Goal: Task Accomplishment & Management: Use online tool/utility

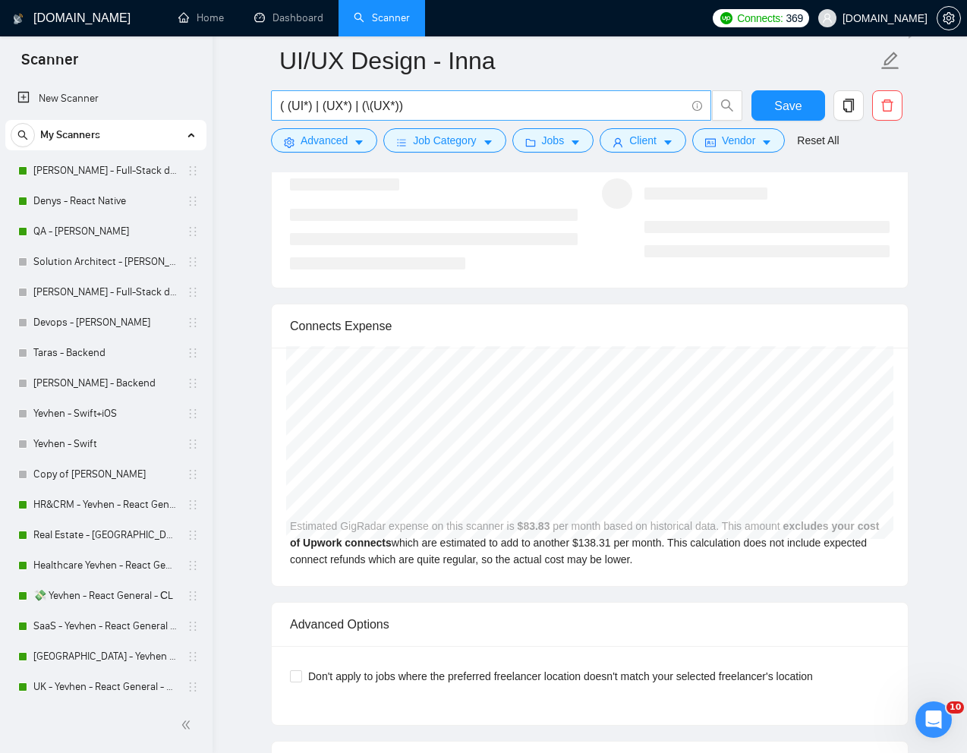
click at [413, 103] on input "( (UI*) | (UX*) | (\(UX*))" at bounding box center [482, 105] width 405 height 19
paste input "Full-Time UX Designer – Fix &amp; Elevate Our Platform"
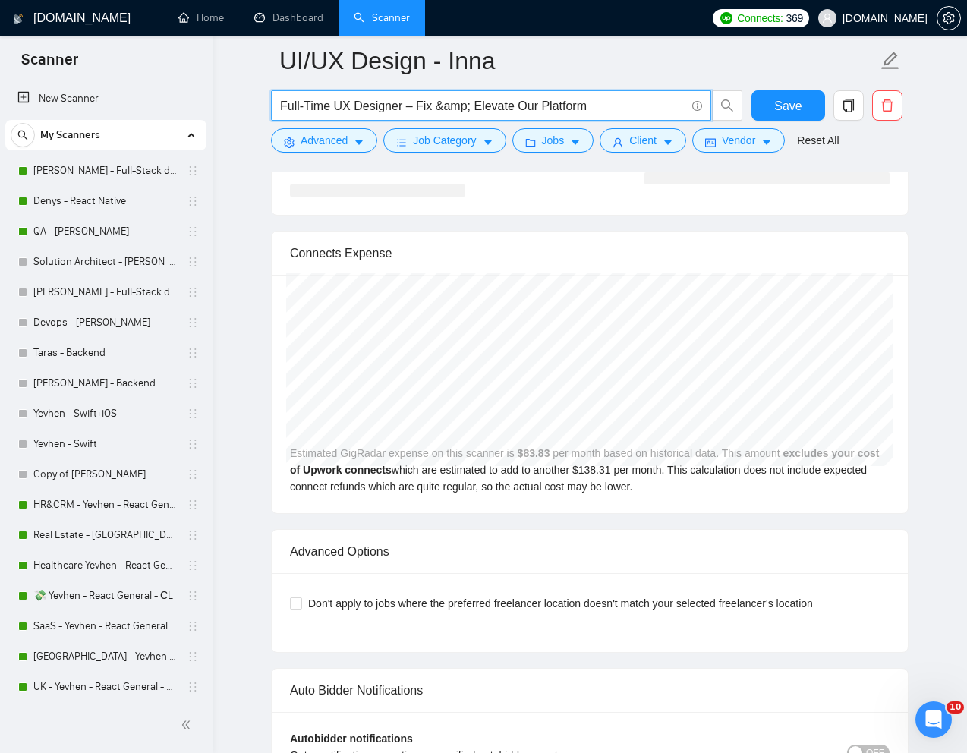
type input "Full-Time UX Designer – Fix &amp; Elevate Our Platform"
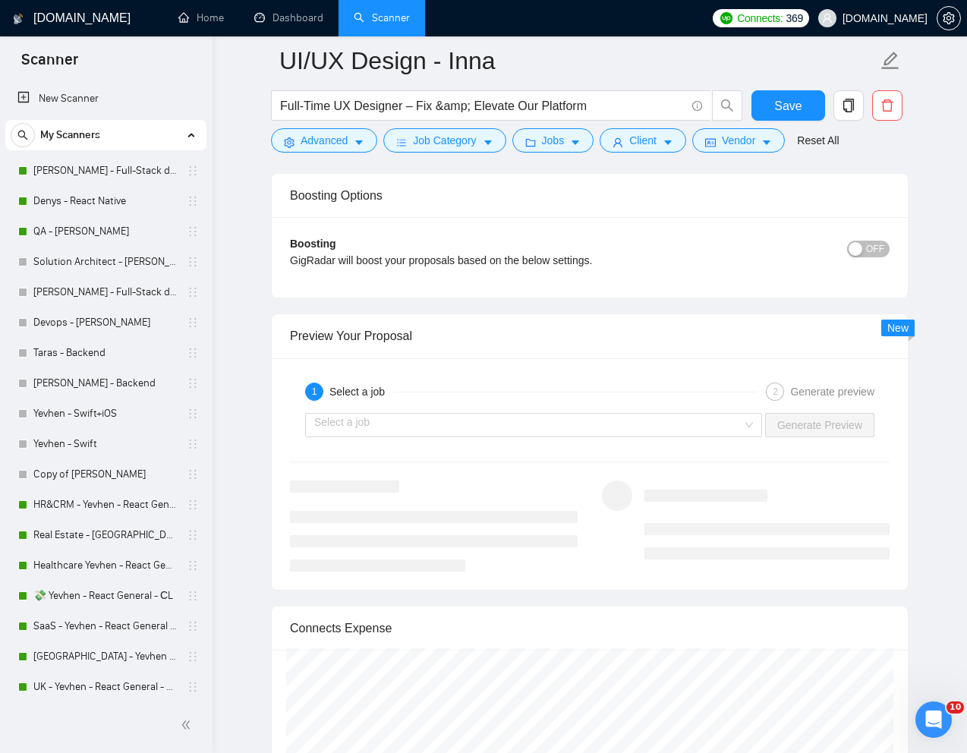
scroll to position [2896, 0]
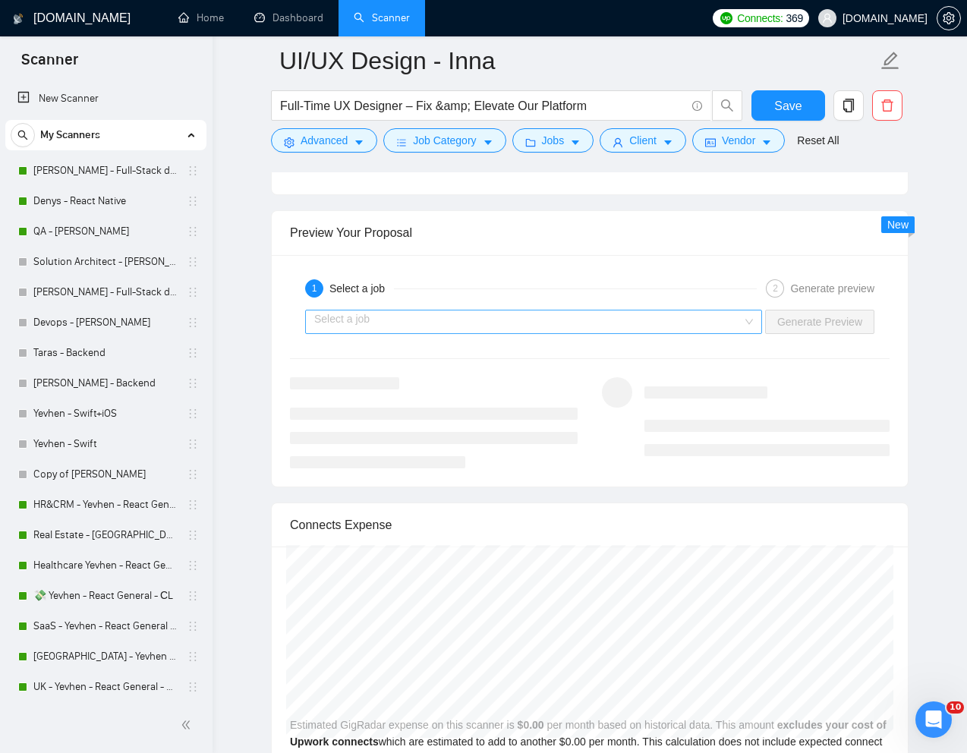
click at [574, 324] on input "search" at bounding box center [528, 321] width 428 height 23
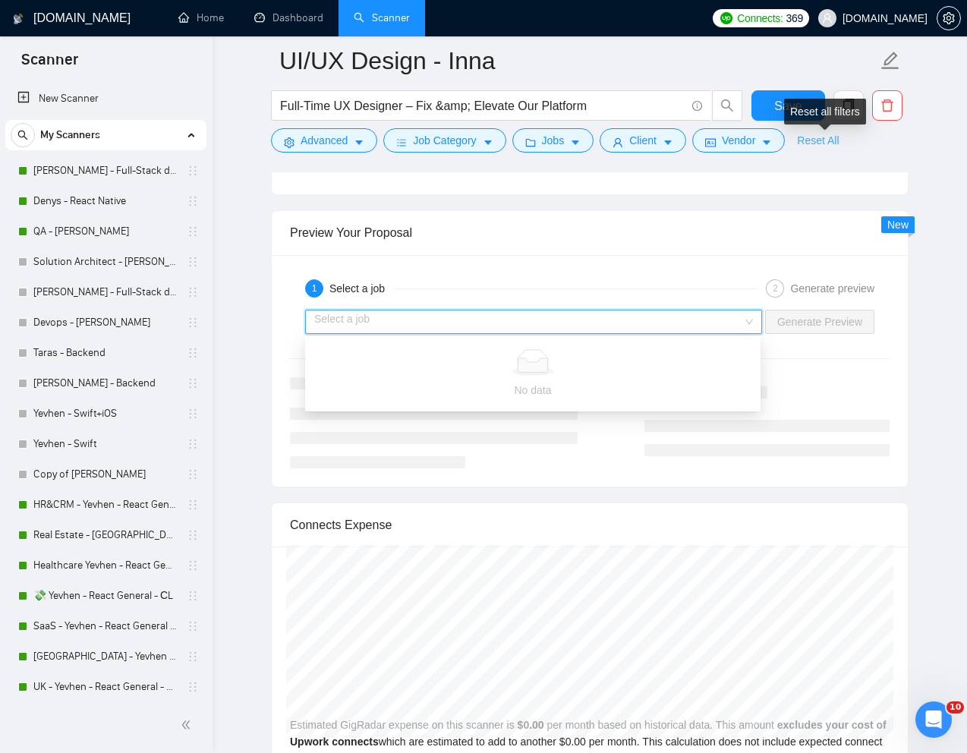
click at [819, 135] on link "Reset All" at bounding box center [818, 140] width 42 height 17
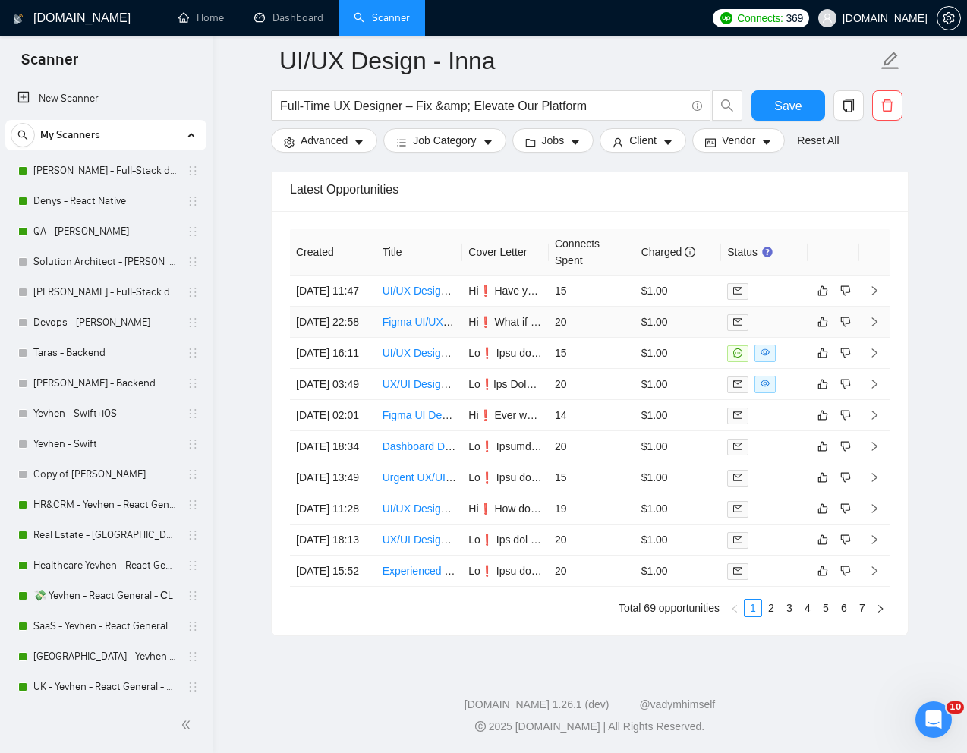
scroll to position [3933, 0]
click at [770, 616] on link "2" at bounding box center [771, 608] width 17 height 17
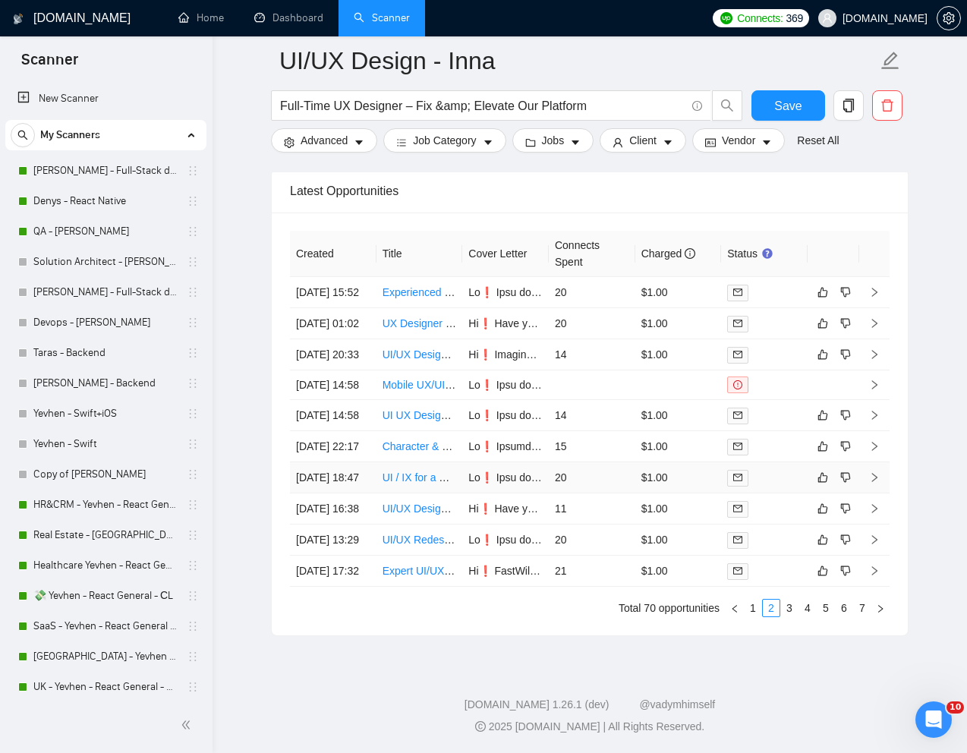
scroll to position [3958, 0]
click at [784, 612] on link "3" at bounding box center [789, 608] width 17 height 17
click at [755, 612] on link "1" at bounding box center [752, 608] width 17 height 17
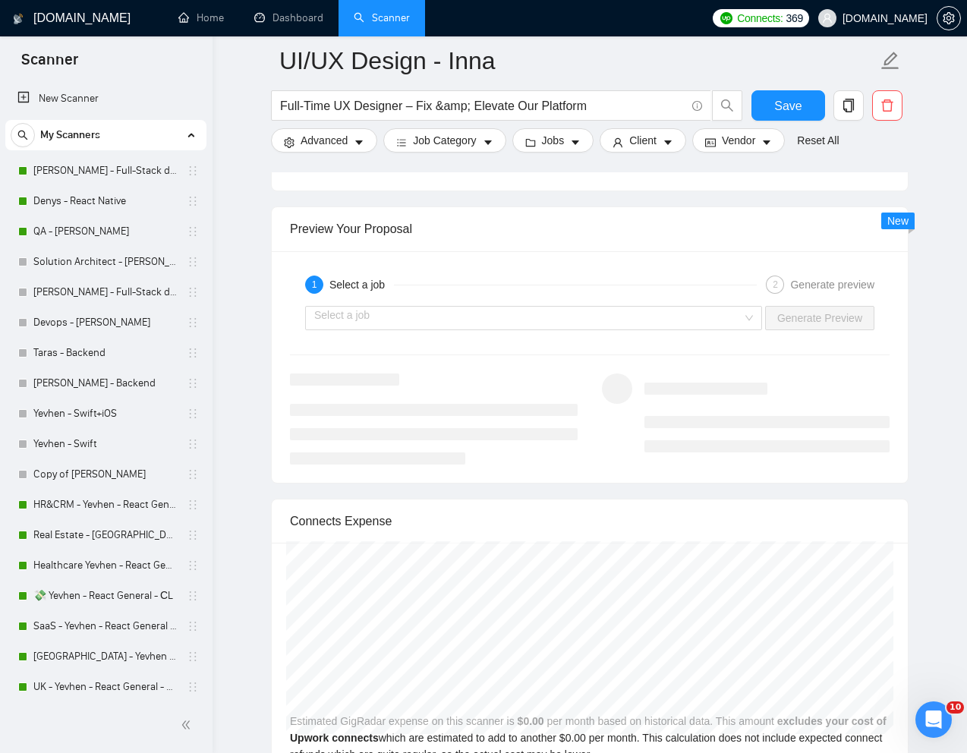
scroll to position [2795, 0]
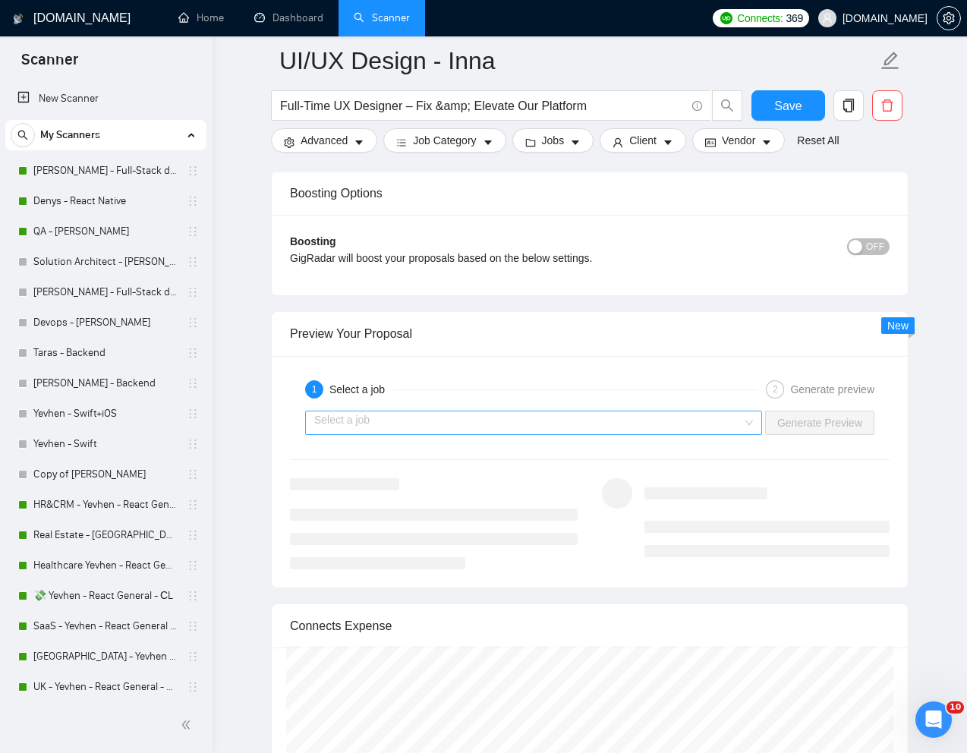
click at [697, 423] on input "search" at bounding box center [528, 422] width 428 height 23
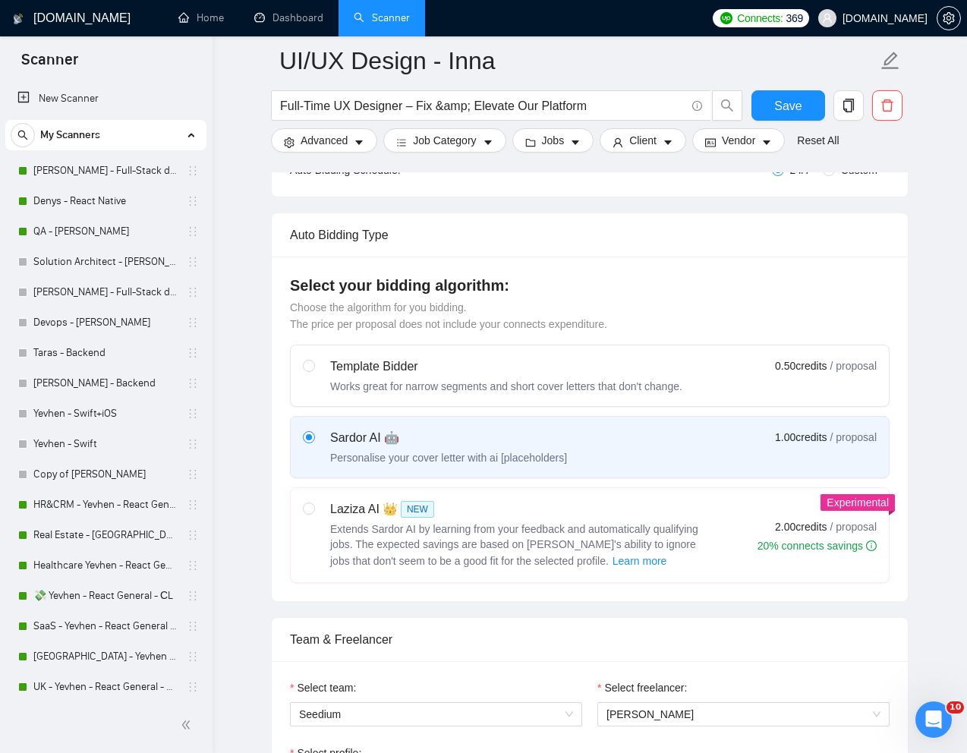
scroll to position [0, 0]
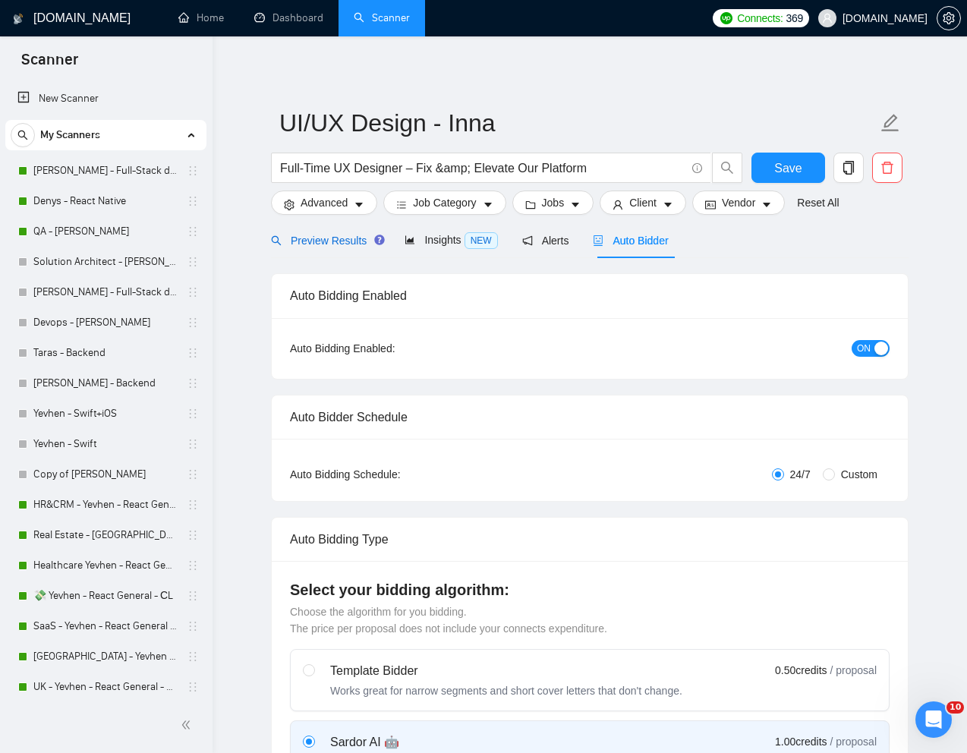
click at [332, 245] on span "Preview Results" at bounding box center [325, 241] width 109 height 12
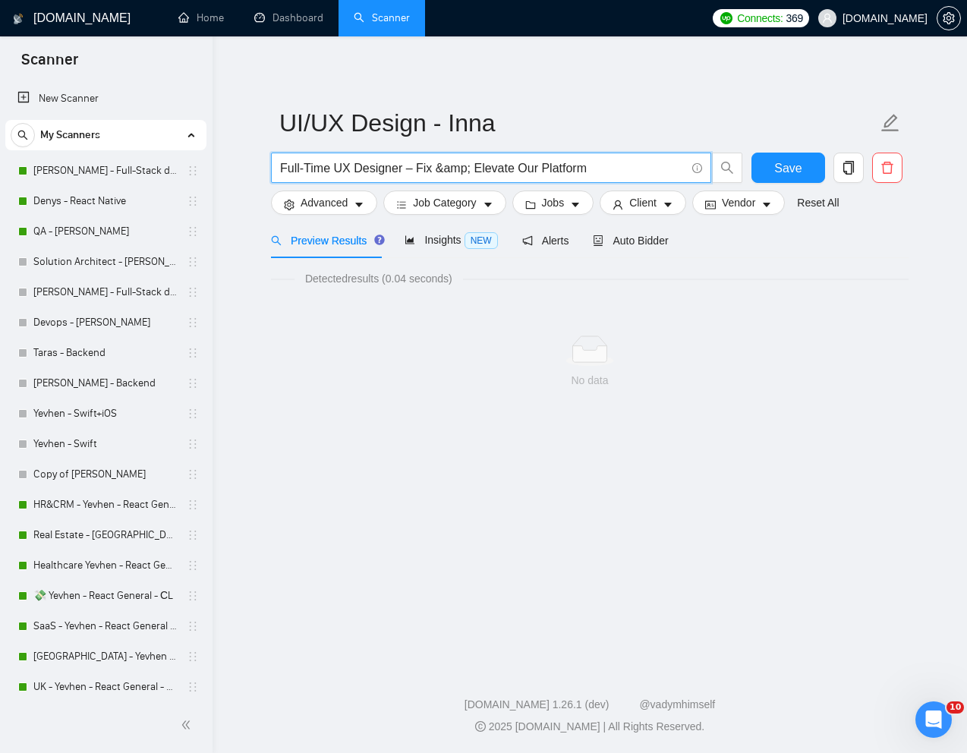
drag, startPoint x: 433, startPoint y: 168, endPoint x: 475, endPoint y: 169, distance: 42.5
click at [475, 169] on input "Full-Time UX Designer – Fix &amp; Elevate Our Platform" at bounding box center [482, 168] width 405 height 19
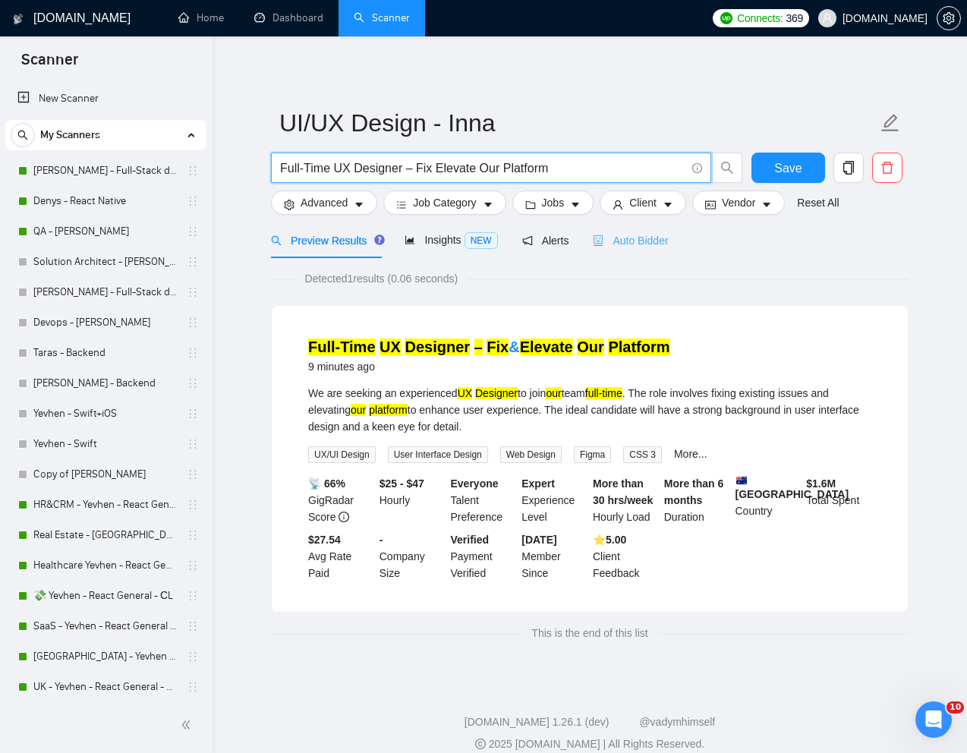
type input "Full-Time UX Designer – Fix Elevate Our Platform"
click at [636, 238] on span "Auto Bidder" at bounding box center [630, 241] width 75 height 12
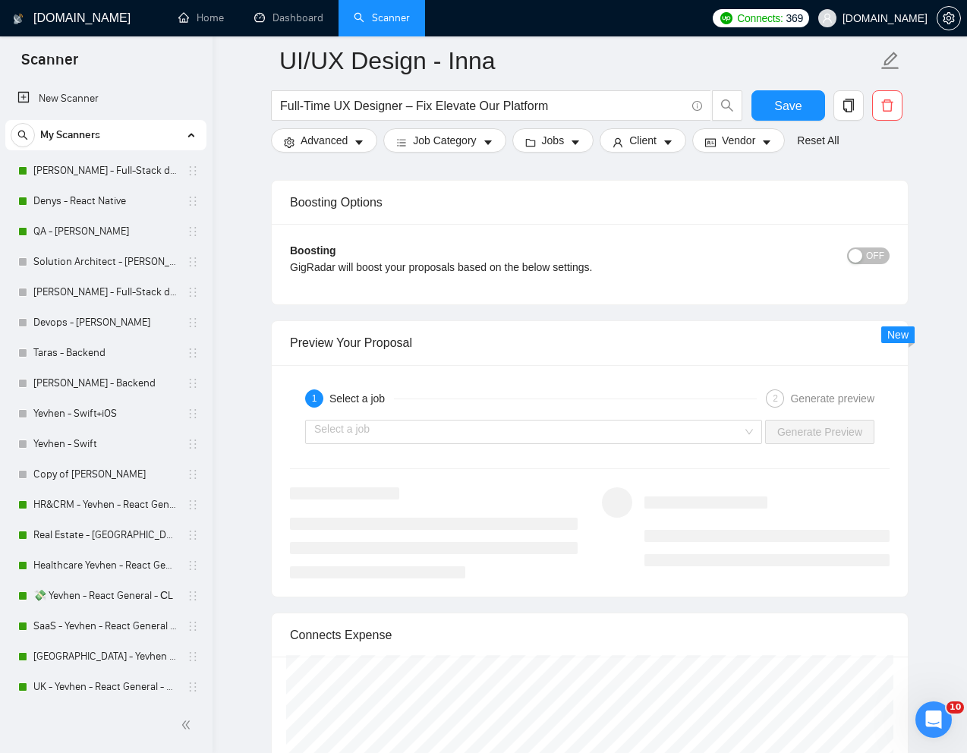
scroll to position [2959, 0]
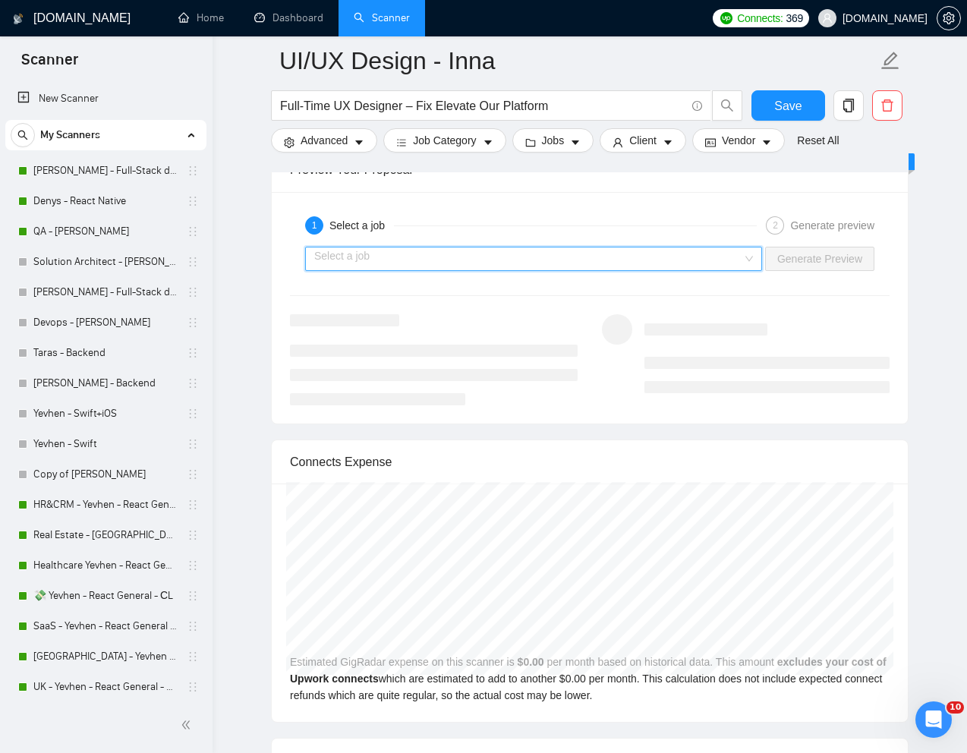
click at [688, 257] on input "search" at bounding box center [528, 258] width 428 height 23
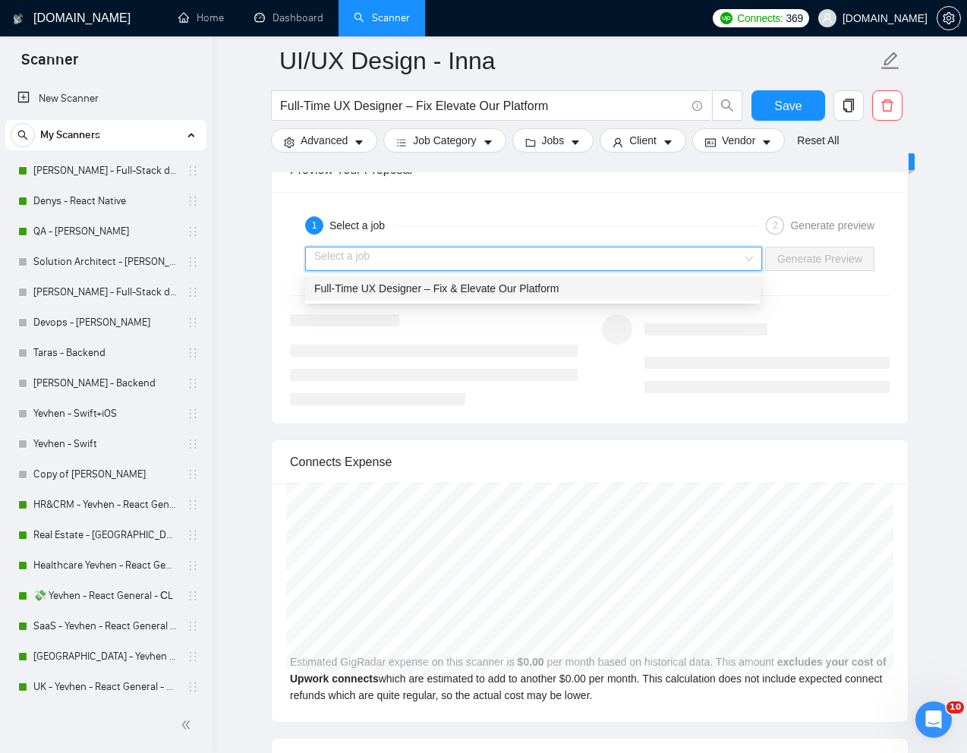
click at [583, 285] on div "Full-Time UX Designer – Fix & Elevate Our Platform" at bounding box center [532, 288] width 437 height 17
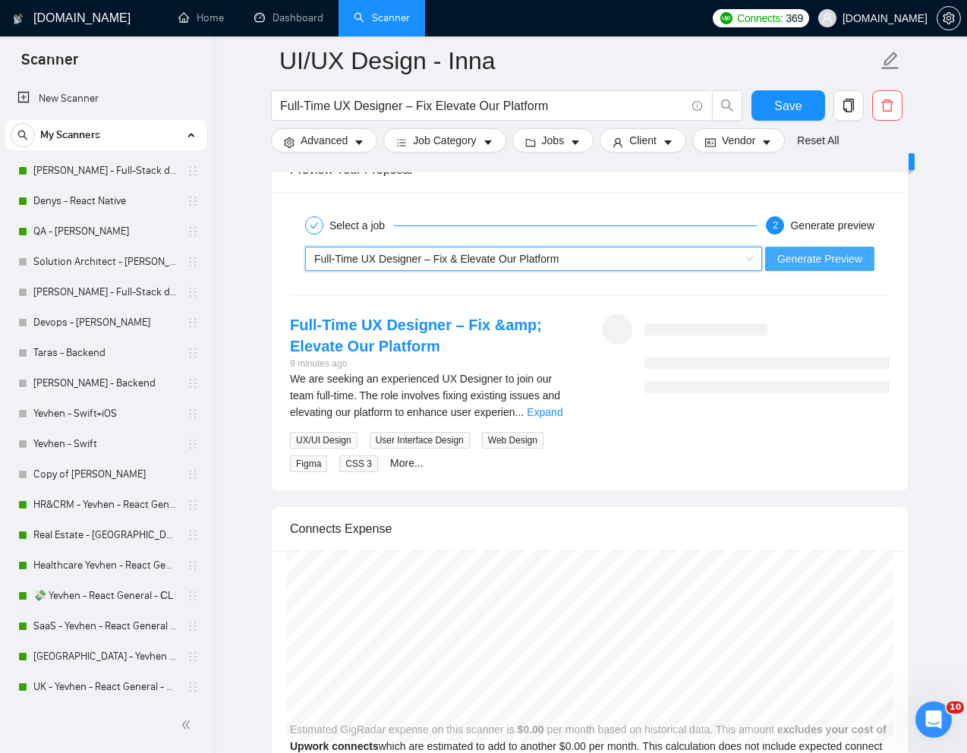
click at [779, 259] on span "Generate Preview" at bounding box center [819, 258] width 85 height 17
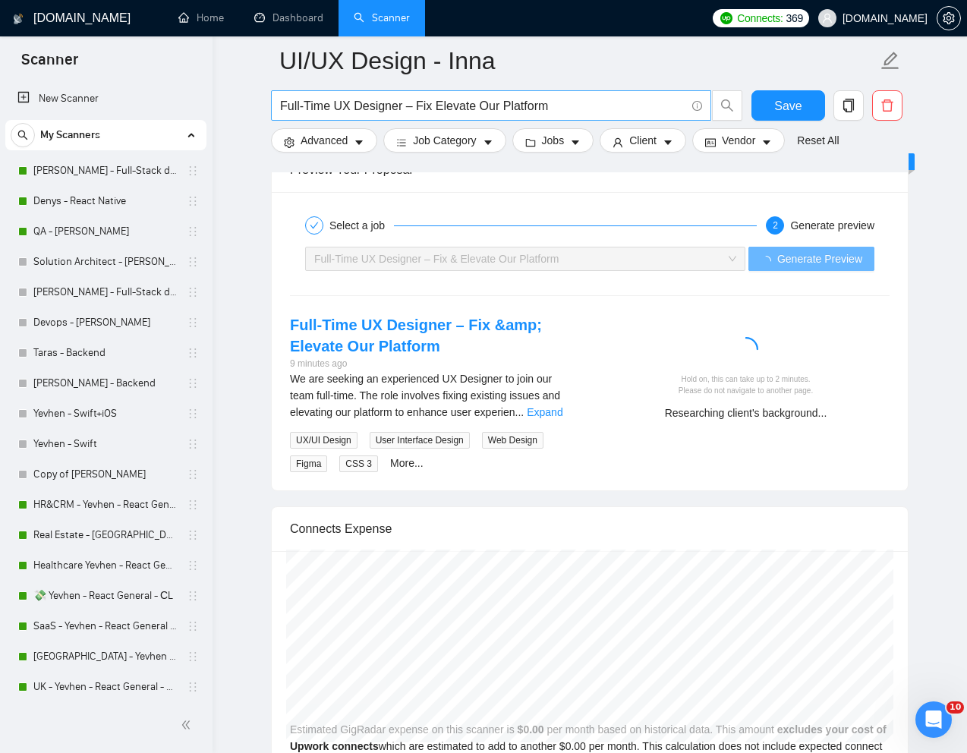
click at [515, 109] on input "Full-Time UX Designer – Fix Elevate Our Platform" at bounding box center [482, 105] width 405 height 19
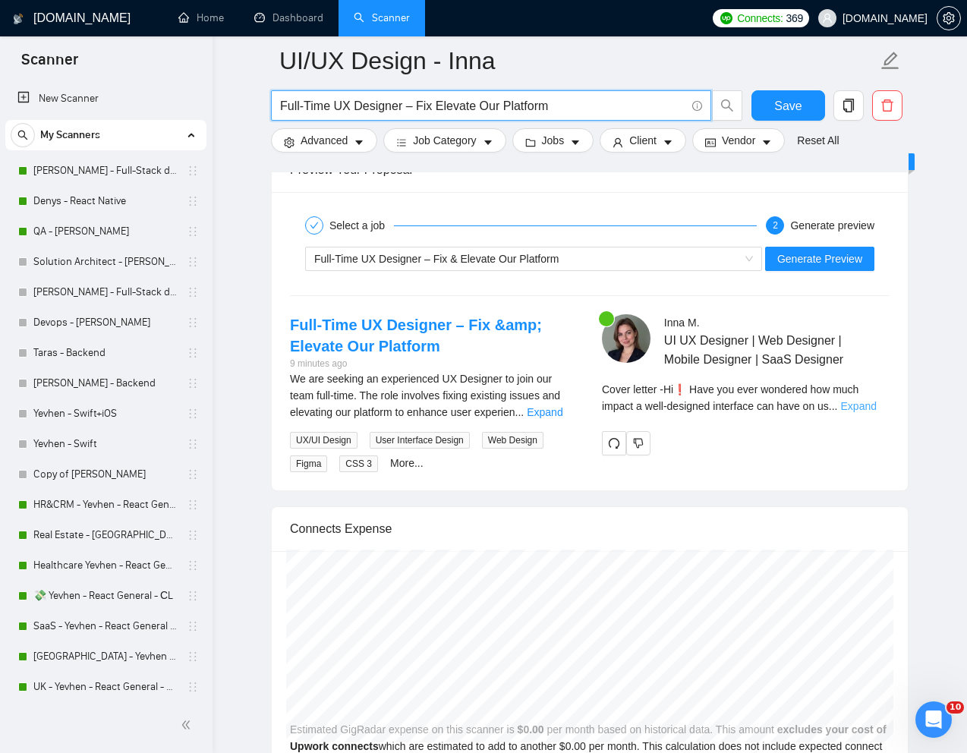
click at [870, 412] on link "Expand" at bounding box center [859, 406] width 36 height 12
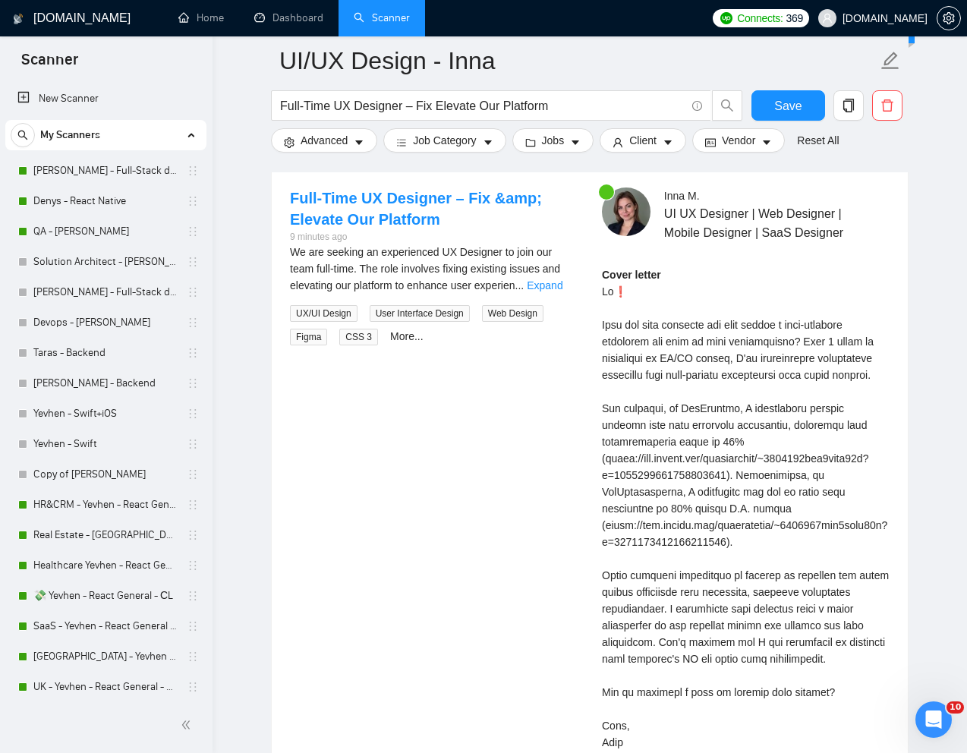
scroll to position [3090, 0]
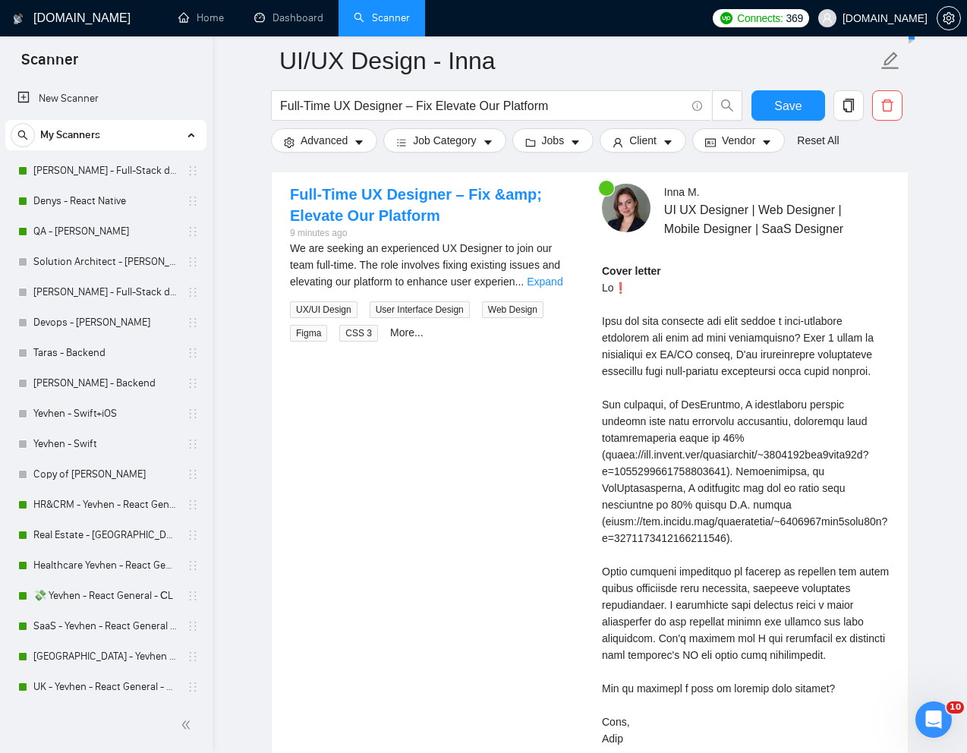
click at [770, 457] on div "Cover letter" at bounding box center [746, 505] width 288 height 484
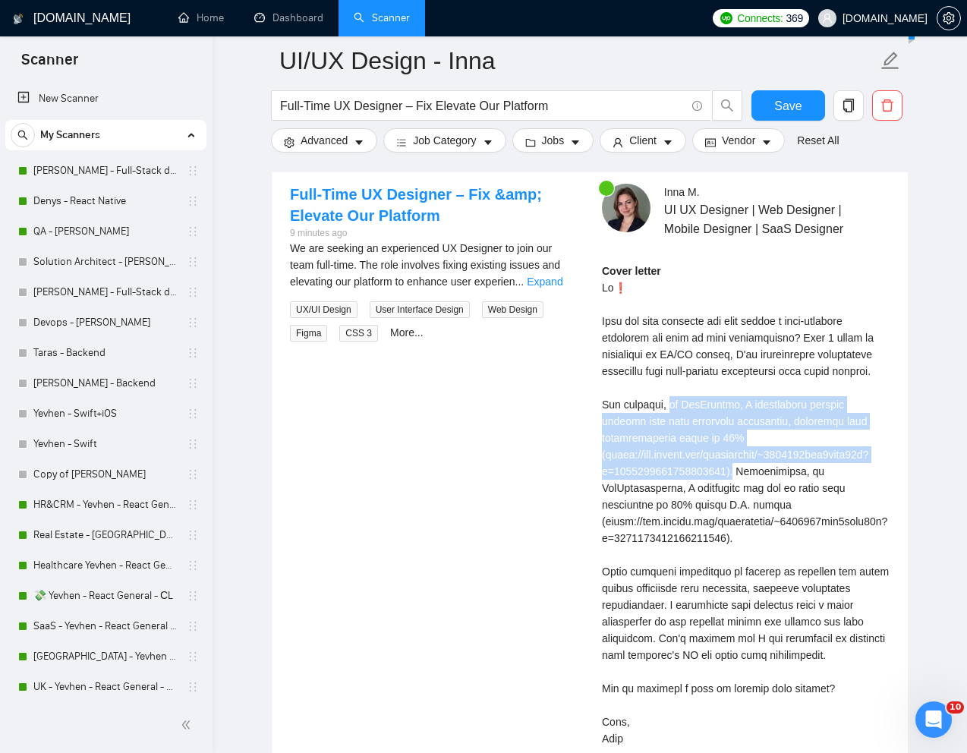
drag, startPoint x: 668, startPoint y: 439, endPoint x: 772, endPoint y: 504, distance: 122.4
click at [772, 504] on div "Cover letter" at bounding box center [746, 505] width 288 height 484
copy div "at AllClinics, I transformed complex medical data into intuitive dashboards, im…"
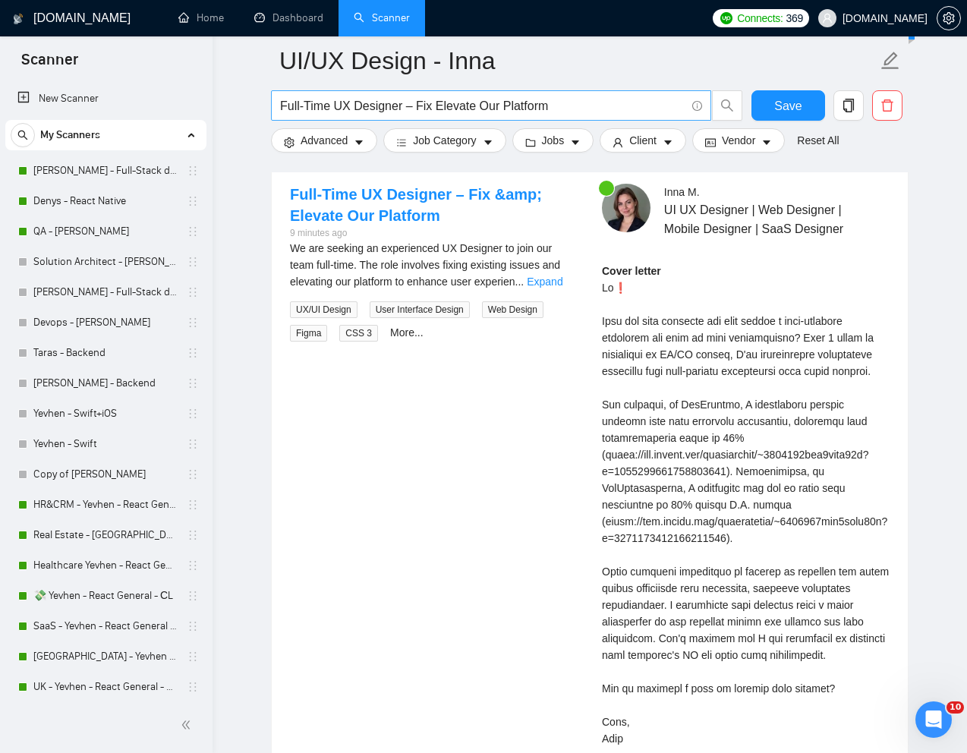
click at [472, 108] on input "Full-Time UX Designer – Fix Elevate Our Platform" at bounding box center [482, 105] width 405 height 19
paste input "Web Application Designer for Complex Maintenance Project Management"
type input "Web Application Designer for Complex Maintenance Project Management"
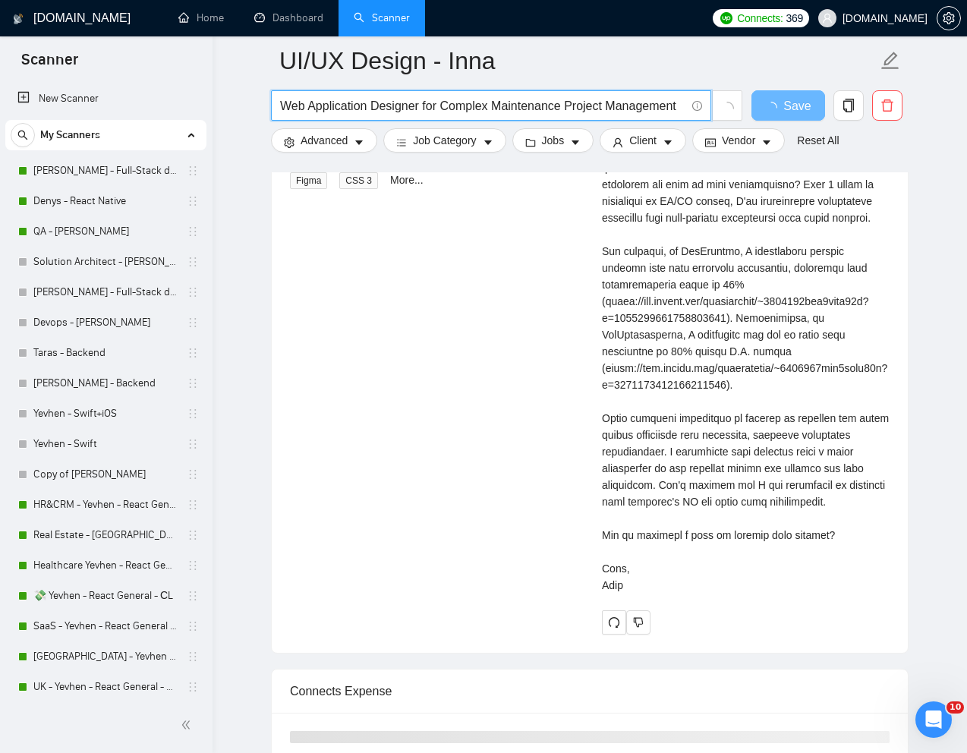
scroll to position [2918, 0]
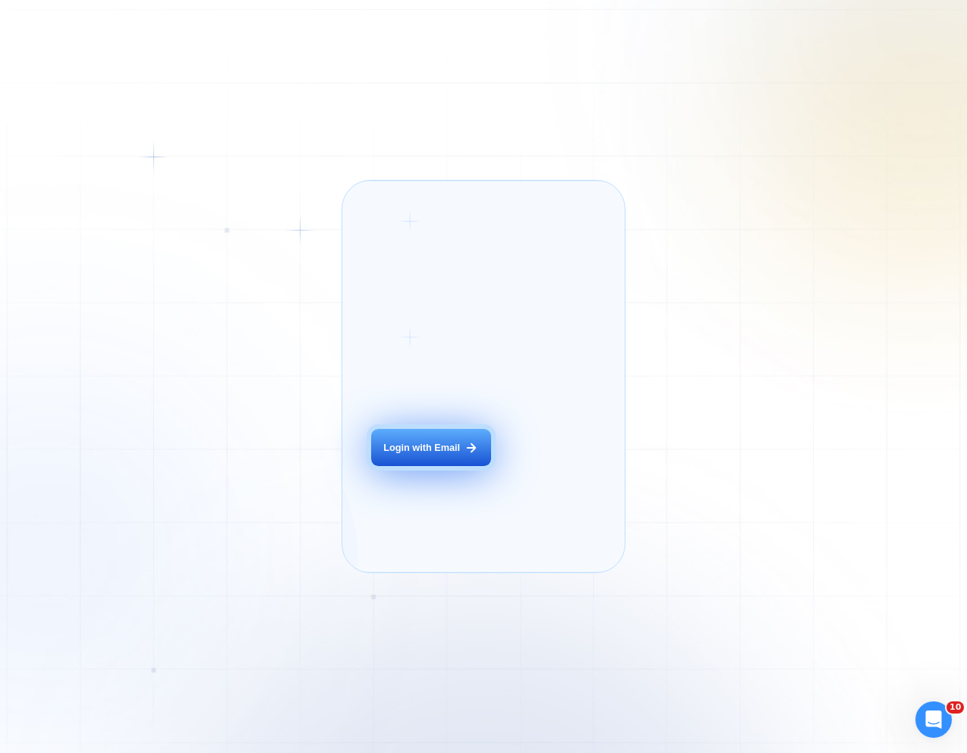
click at [434, 466] on button "Login with Email" at bounding box center [431, 447] width 120 height 37
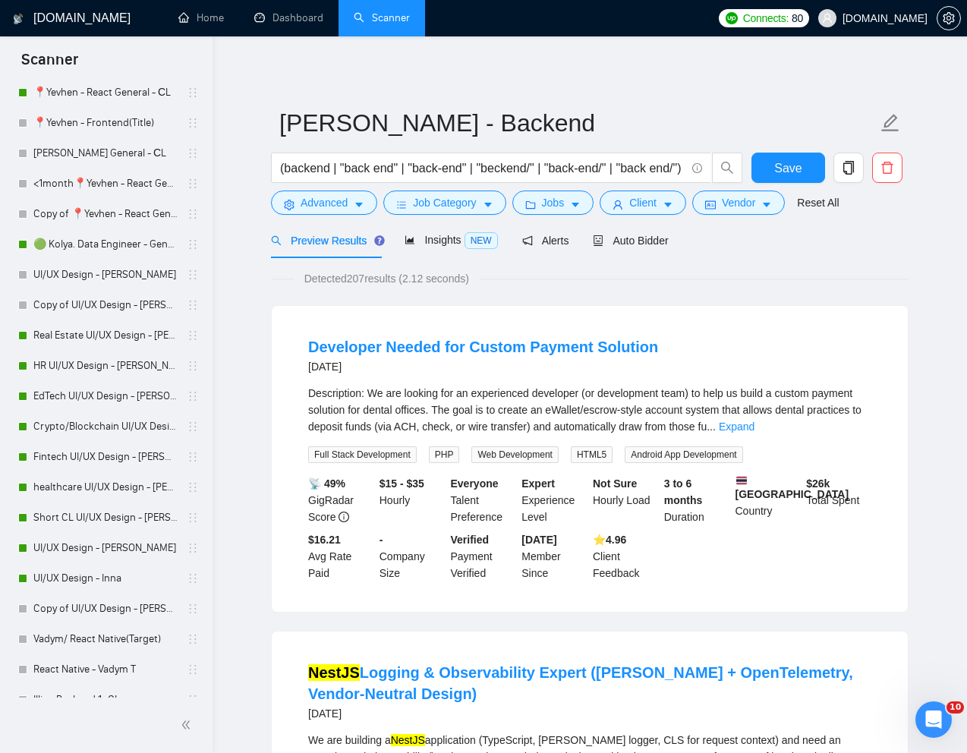
scroll to position [749, 0]
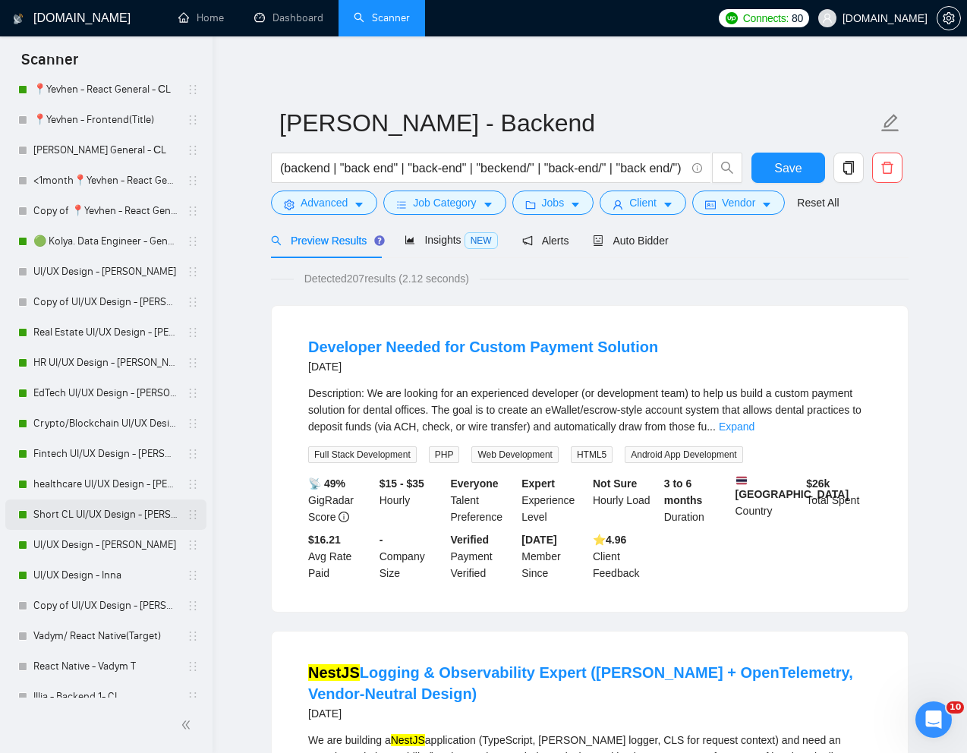
click at [70, 515] on link "Short CL UI/UX Design - [PERSON_NAME]" at bounding box center [105, 514] width 144 height 30
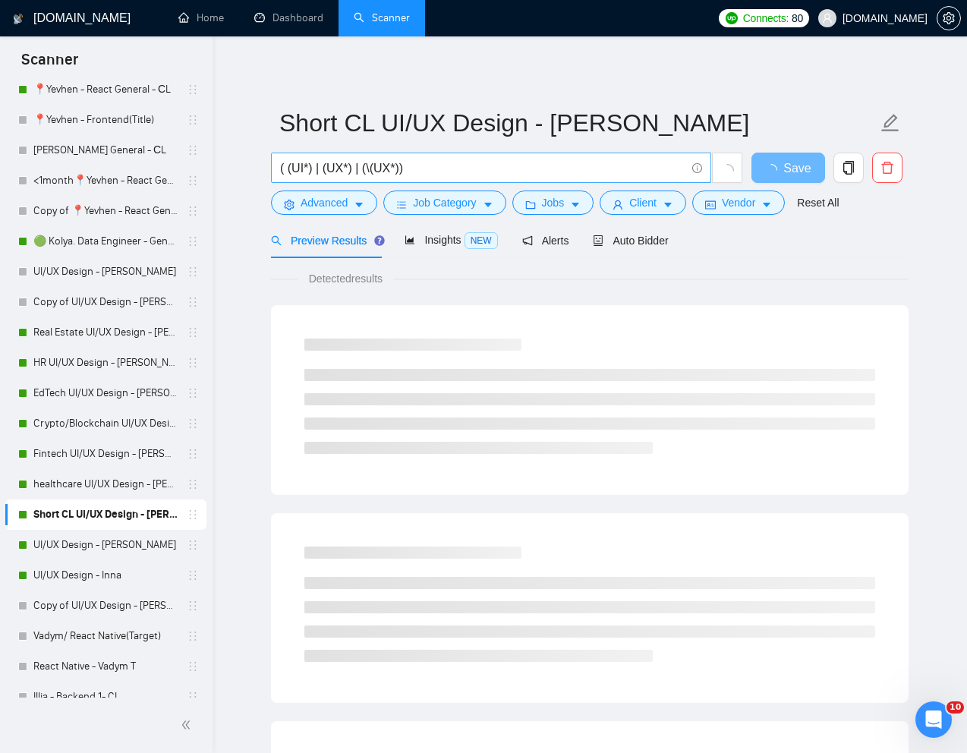
click at [409, 172] on input "( (UI*) | (UX*) | (\(UX*))" at bounding box center [482, 168] width 405 height 19
paste input "Full-Time UX Designer – Fix Elevate Our Platform"
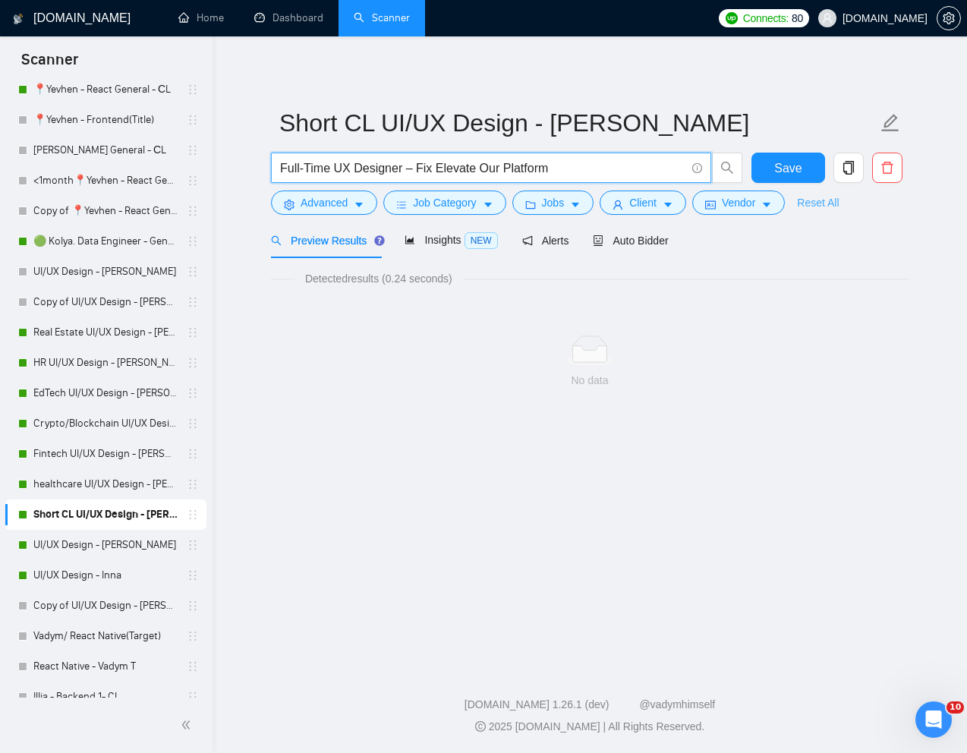
type input "Full-Time UX Designer – Fix Elevate Our Platform"
click at [833, 197] on link "Reset All" at bounding box center [818, 202] width 42 height 17
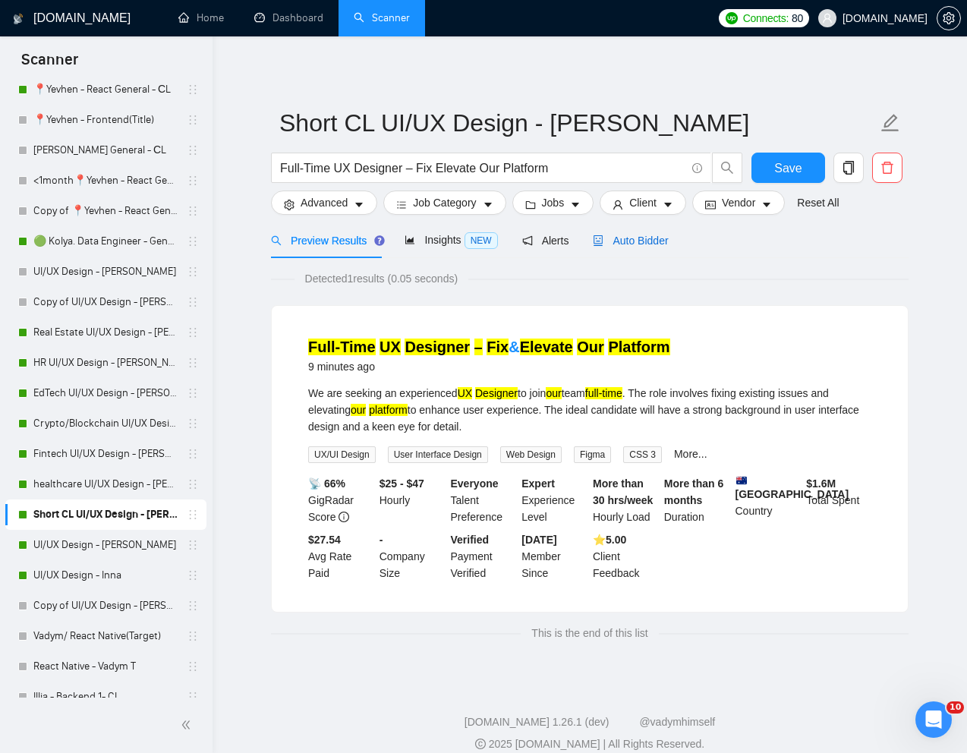
click at [647, 245] on span "Auto Bidder" at bounding box center [630, 241] width 75 height 12
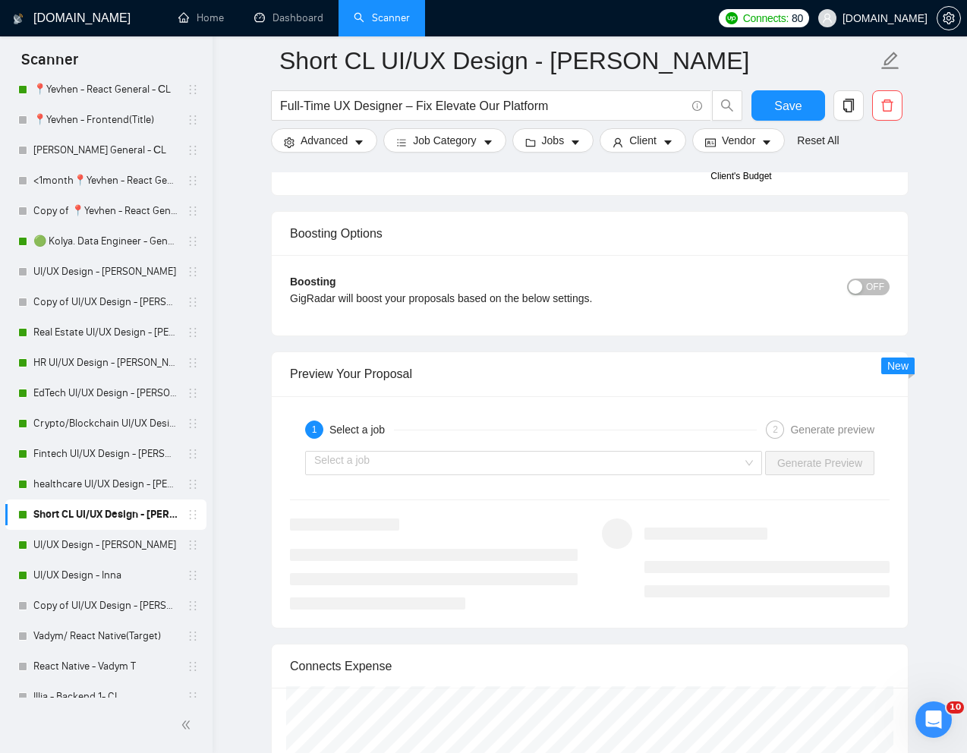
scroll to position [2833, 0]
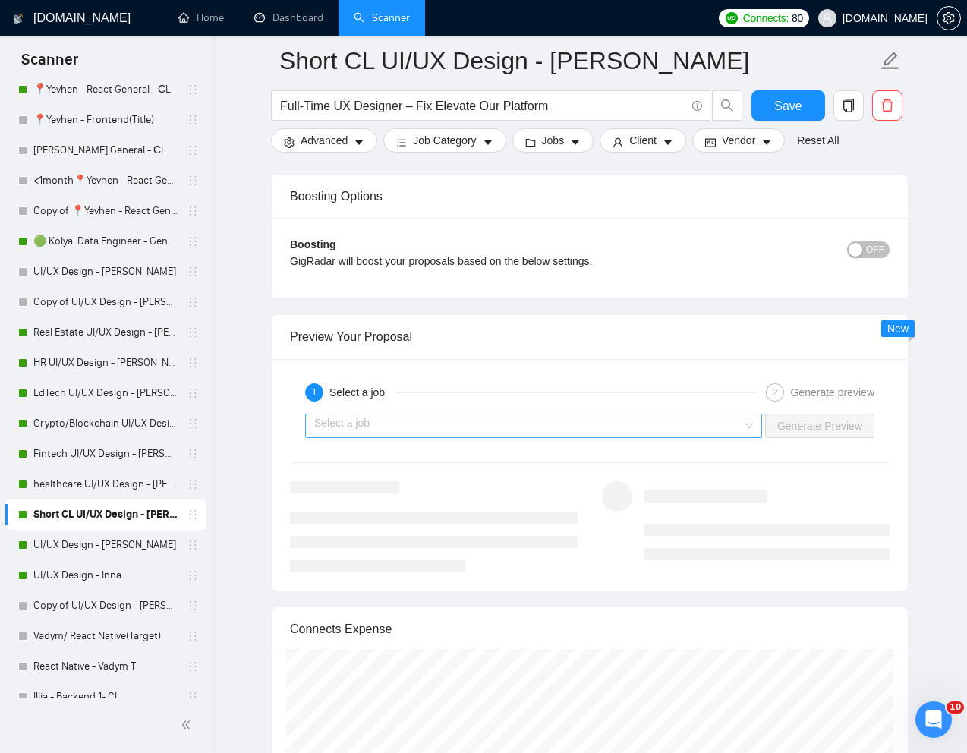
click at [628, 418] on input "search" at bounding box center [528, 425] width 428 height 23
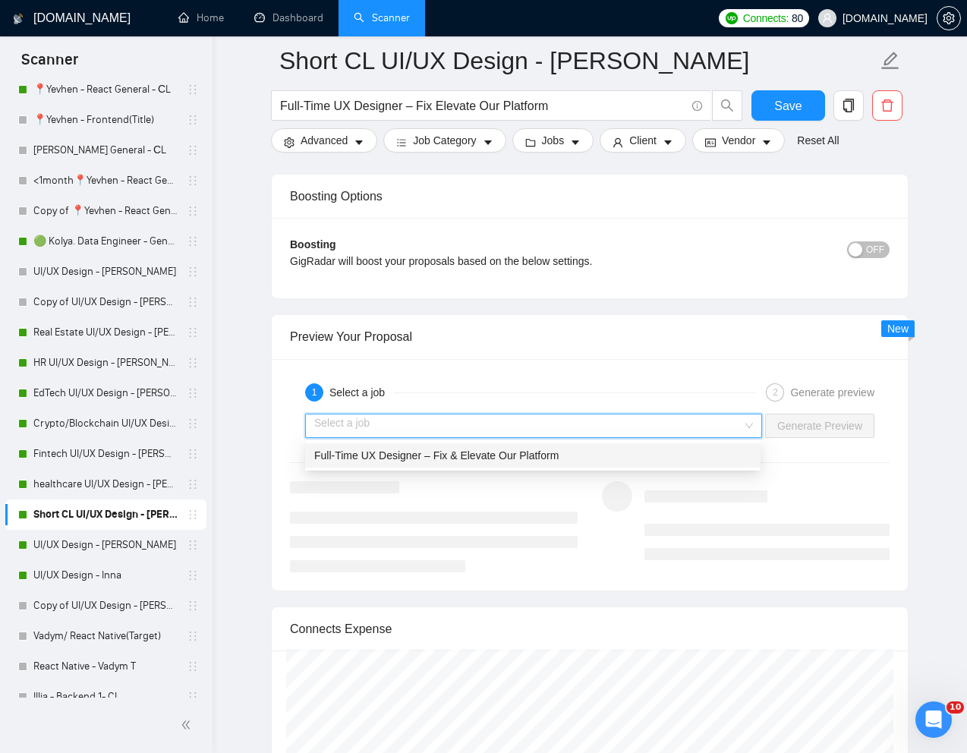
click at [510, 454] on span "Full-Time UX Designer – Fix & Elevate Our Platform" at bounding box center [436, 455] width 244 height 12
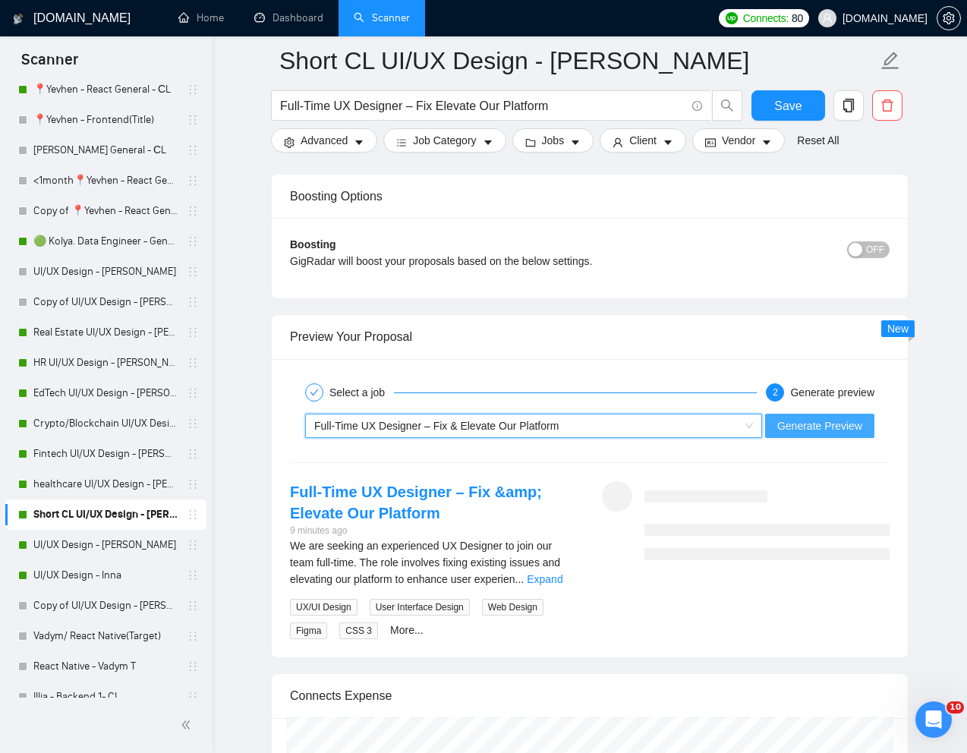
click at [807, 431] on span "Generate Preview" at bounding box center [819, 425] width 85 height 17
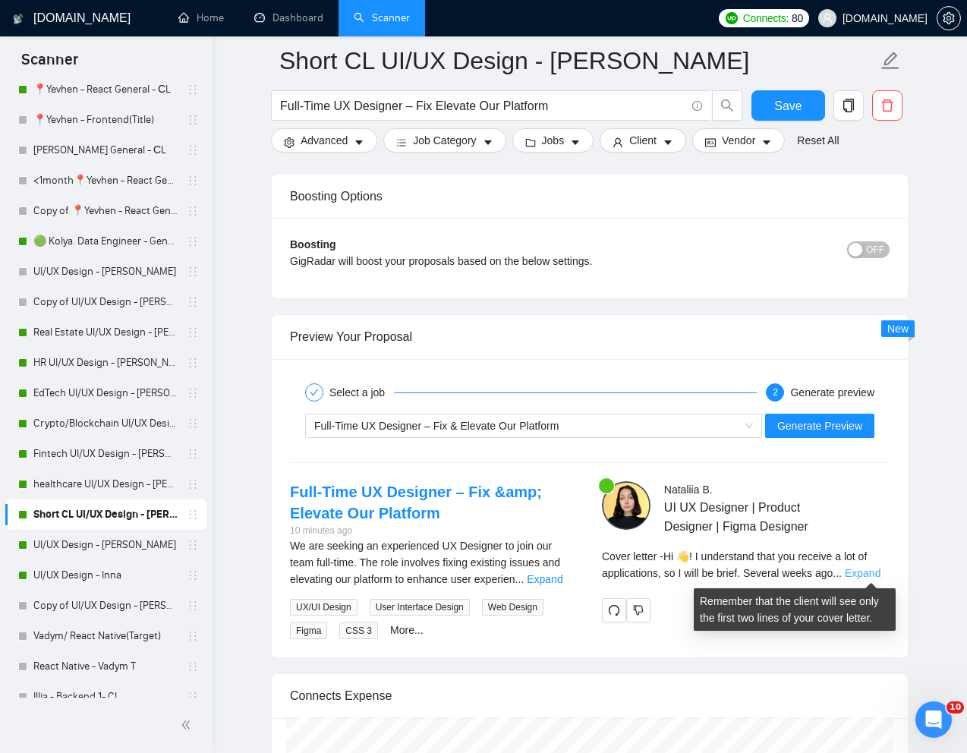
click at [874, 571] on link "Expand" at bounding box center [863, 573] width 36 height 12
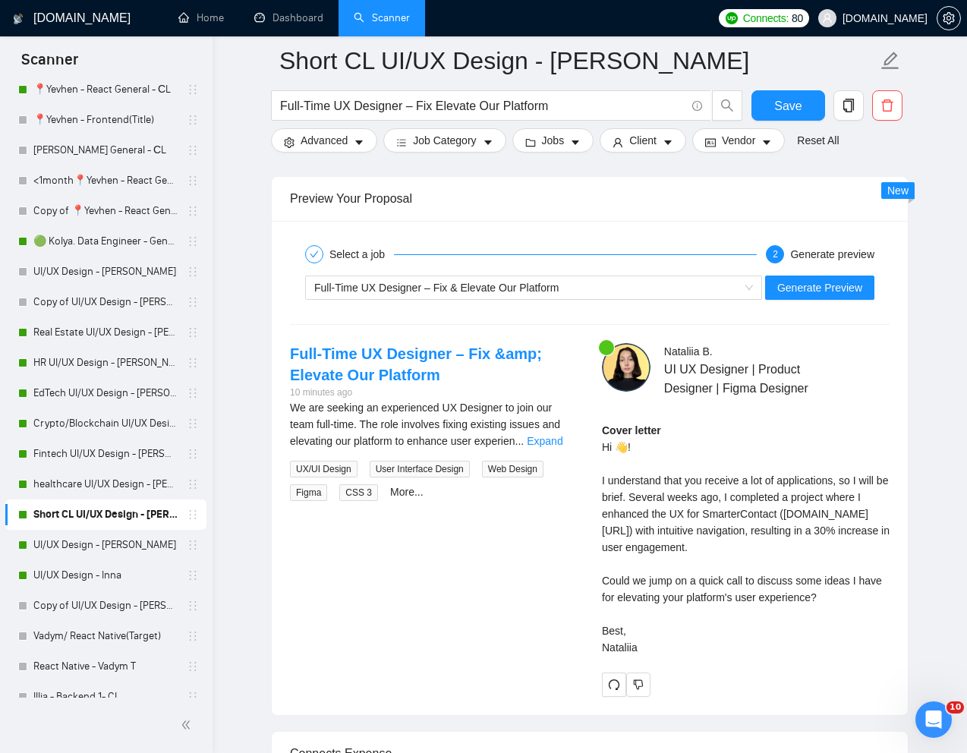
scroll to position [2972, 0]
drag, startPoint x: 648, startPoint y: 497, endPoint x: 852, endPoint y: 669, distance: 266.1
click at [852, 655] on div "Cover letter Hi 👋! I understand that you receive a lot of applications, so I wi…" at bounding box center [746, 538] width 288 height 234
copy div "everal weeks ago, I completed a project where I enhanced the UX for SmarterCont…"
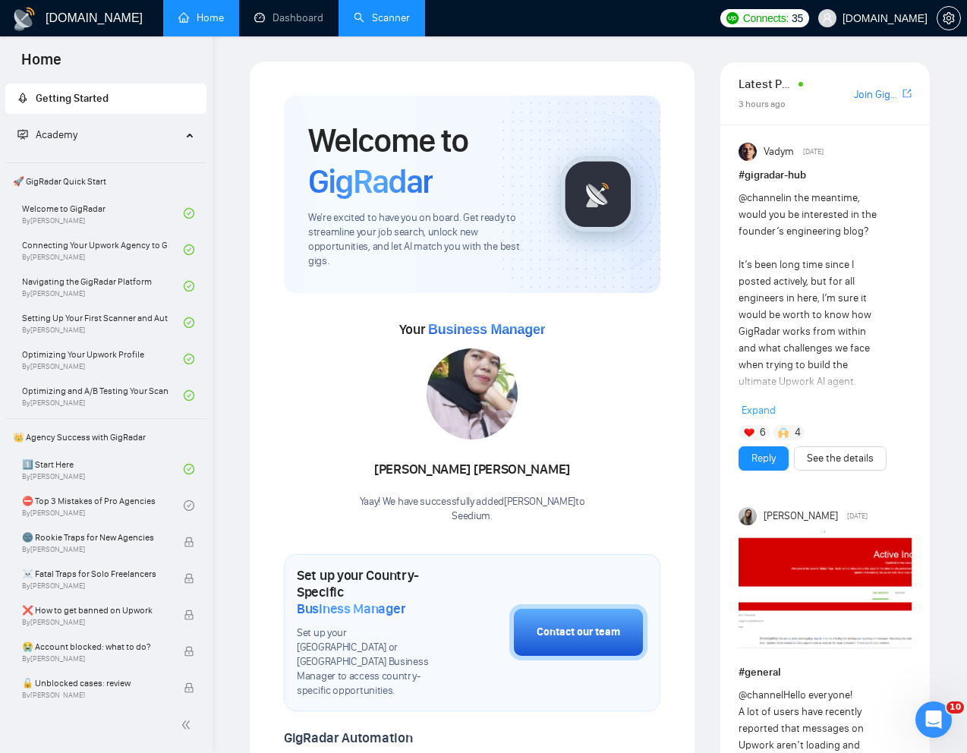
click at [394, 11] on link "Scanner" at bounding box center [382, 17] width 56 height 13
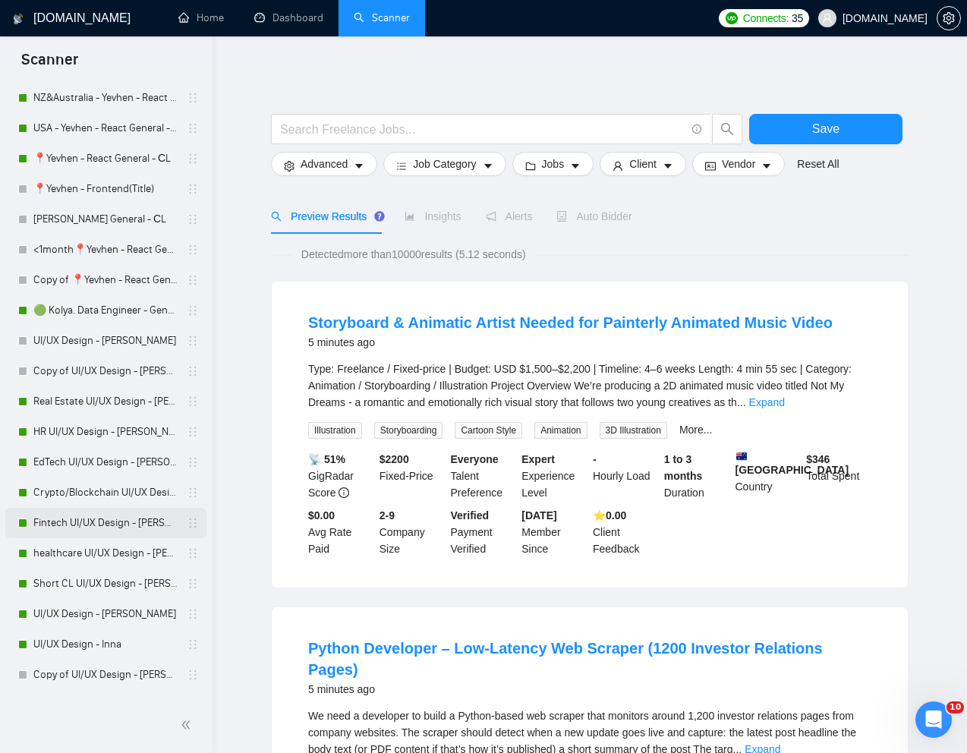
scroll to position [686, 0]
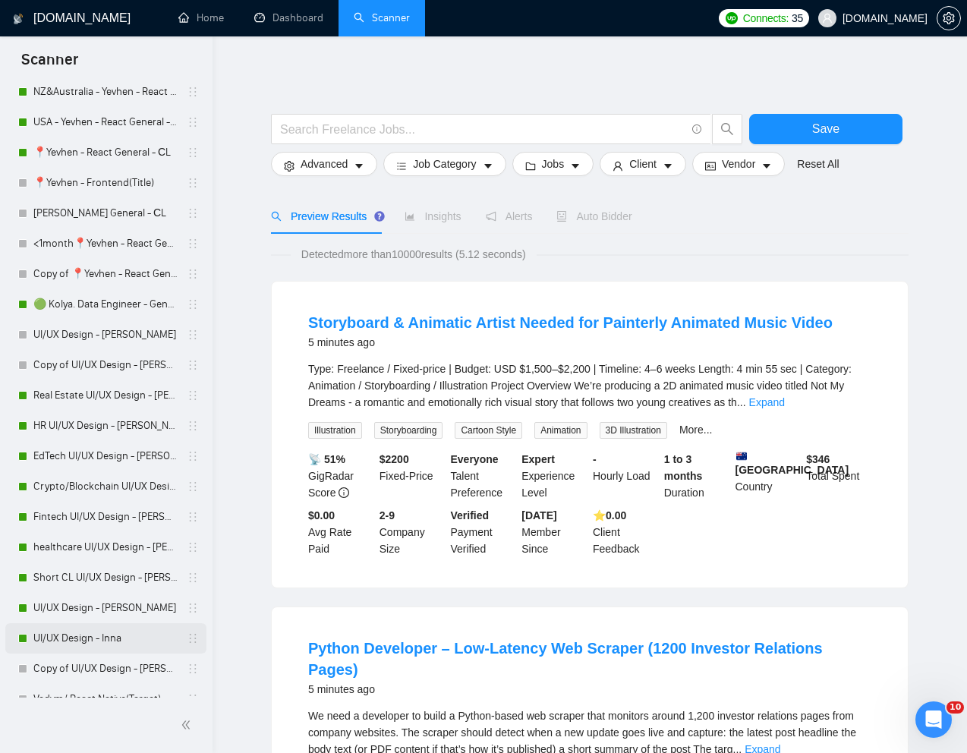
click at [60, 637] on link "UI/UX Design - Inna" at bounding box center [105, 638] width 144 height 30
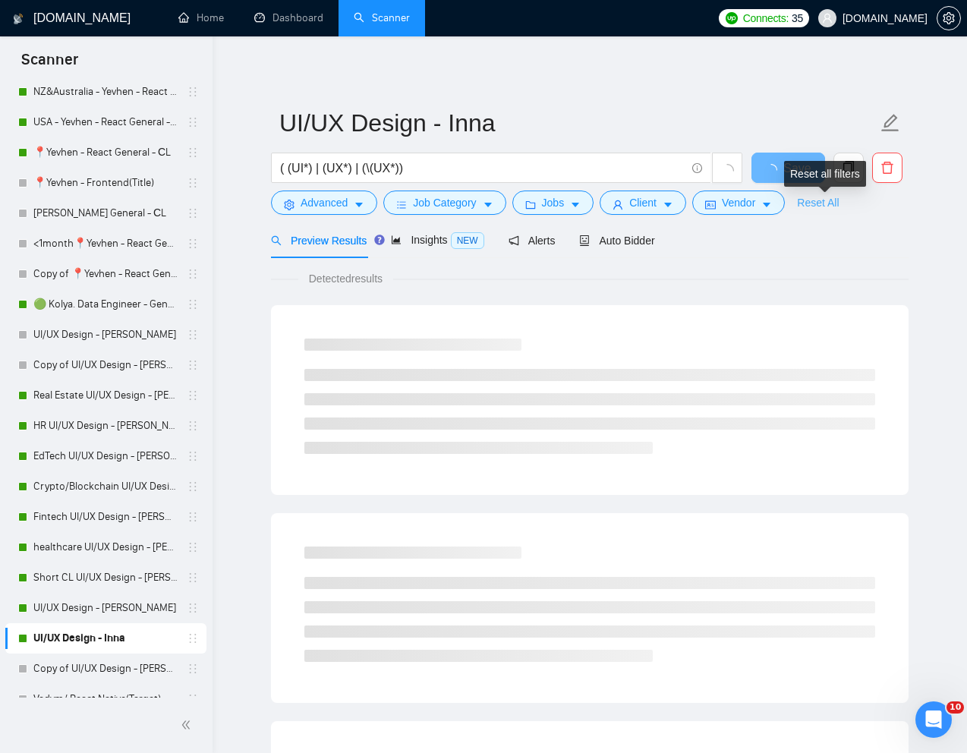
click at [836, 206] on link "Reset All" at bounding box center [818, 202] width 42 height 17
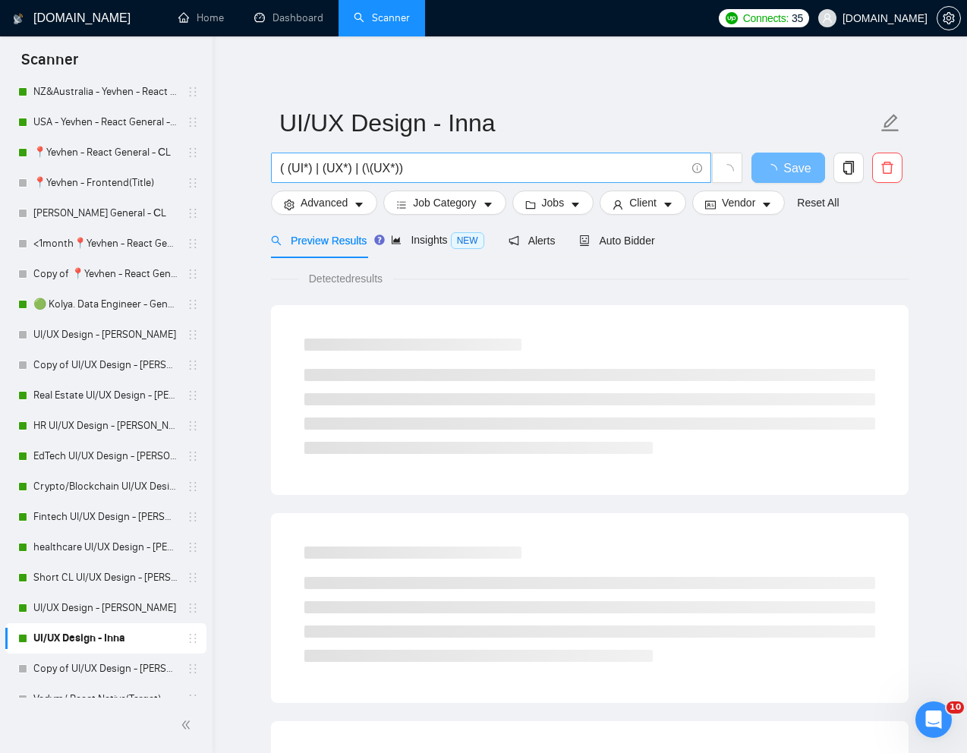
click at [570, 168] on input "( (UI*) | (UX*) | (\(UX*))" at bounding box center [482, 168] width 405 height 19
paste input "Web Application Designer for Complex Maintenance Project Management"
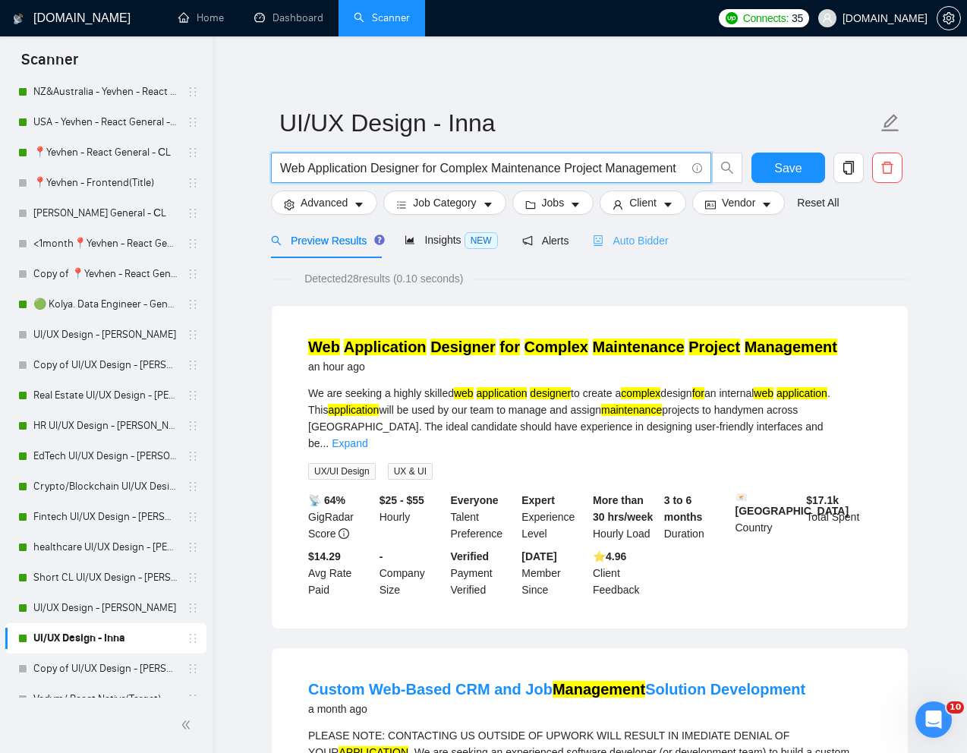
type input "Web Application Designer for Complex Maintenance Project Management"
click at [650, 238] on span "Auto Bidder" at bounding box center [630, 241] width 75 height 12
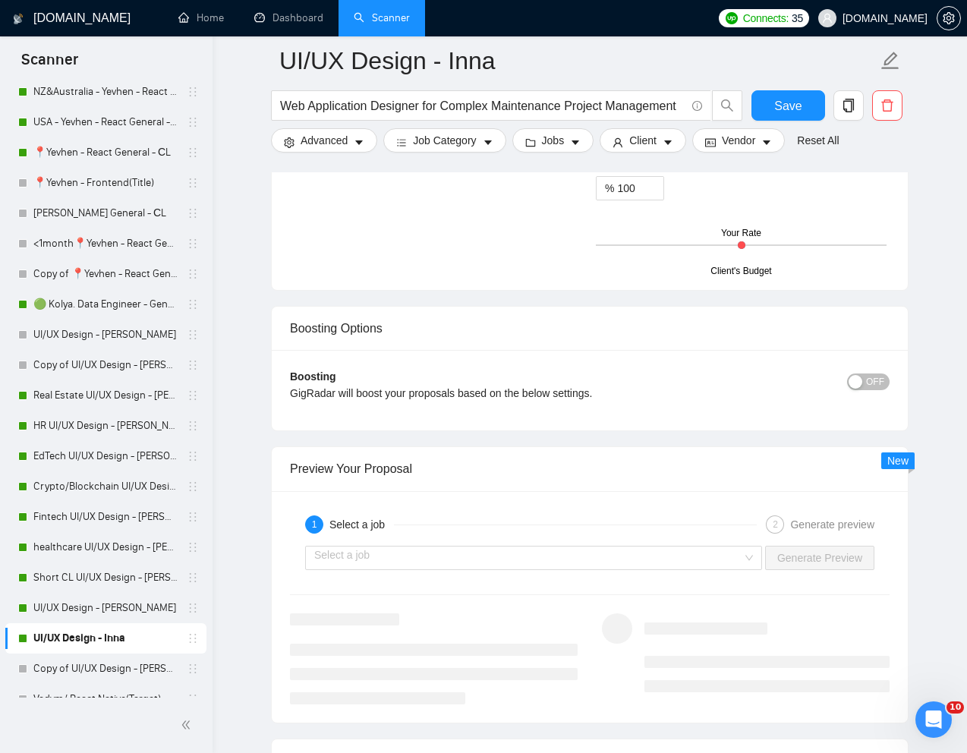
scroll to position [2674, 0]
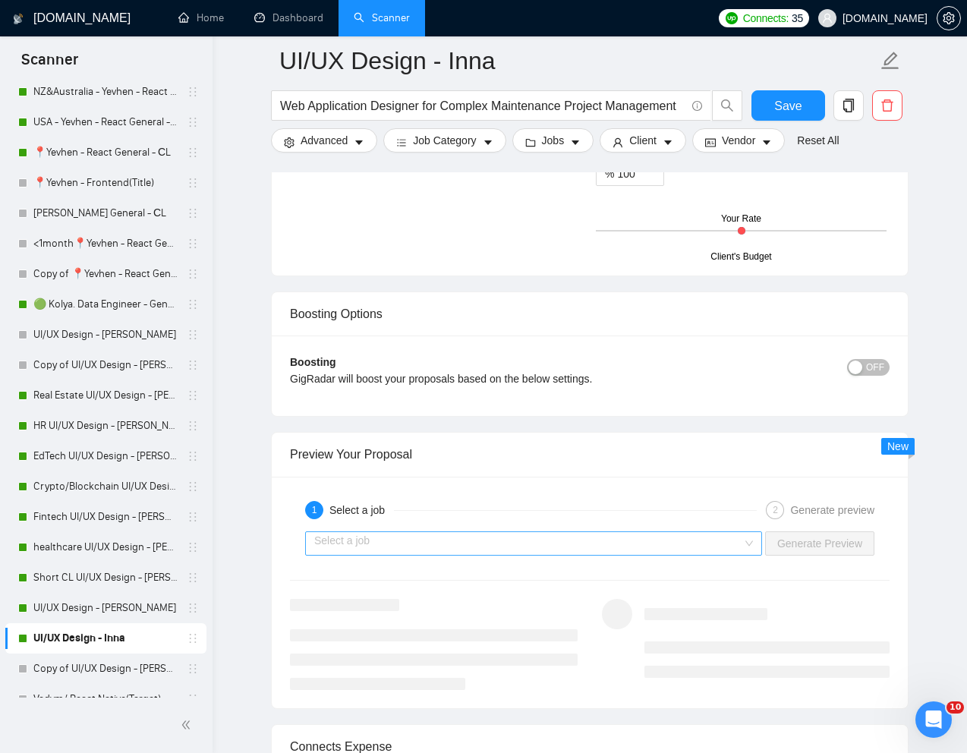
click at [599, 553] on input "search" at bounding box center [528, 543] width 428 height 23
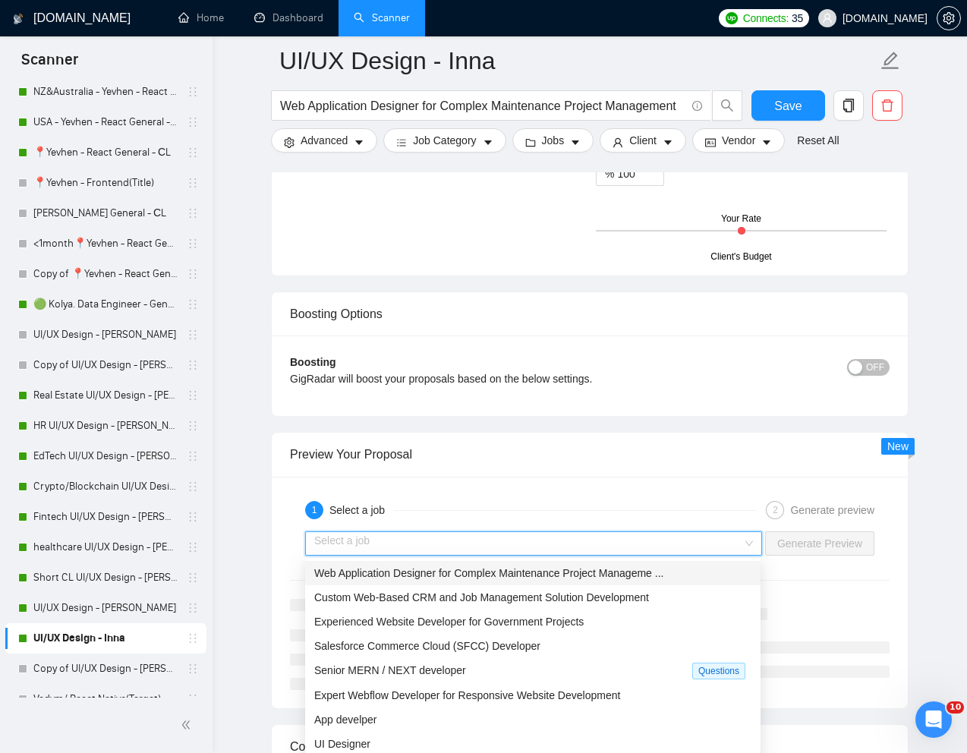
click at [527, 569] on span "Web Application Designer for Complex Maintenance Project Manageme ..." at bounding box center [488, 573] width 349 height 12
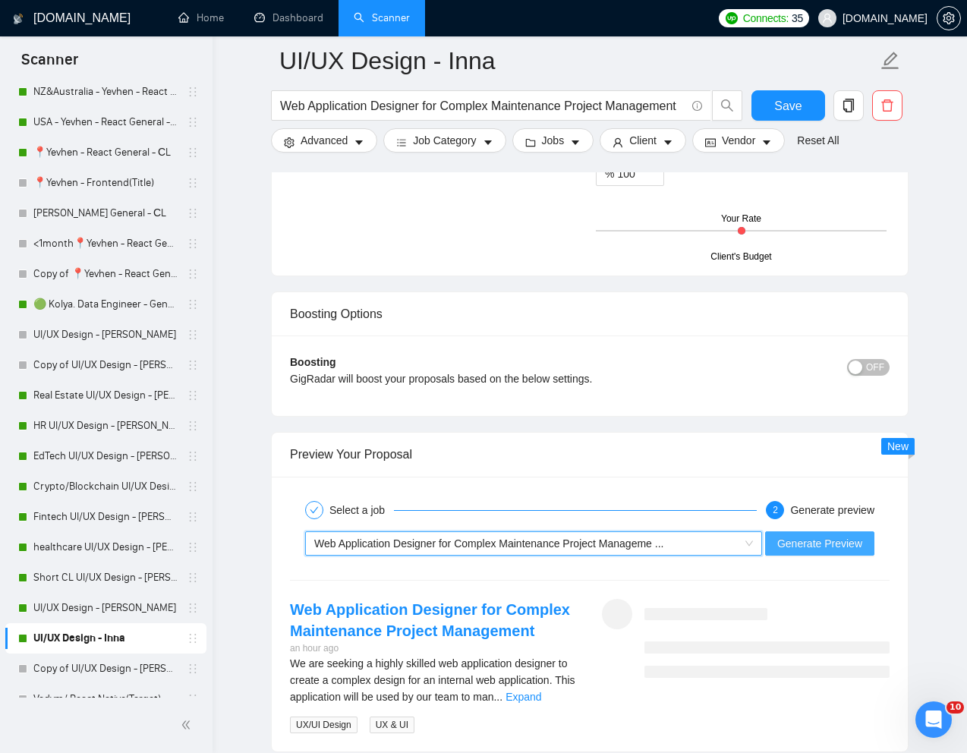
click at [839, 548] on span "Generate Preview" at bounding box center [819, 543] width 85 height 17
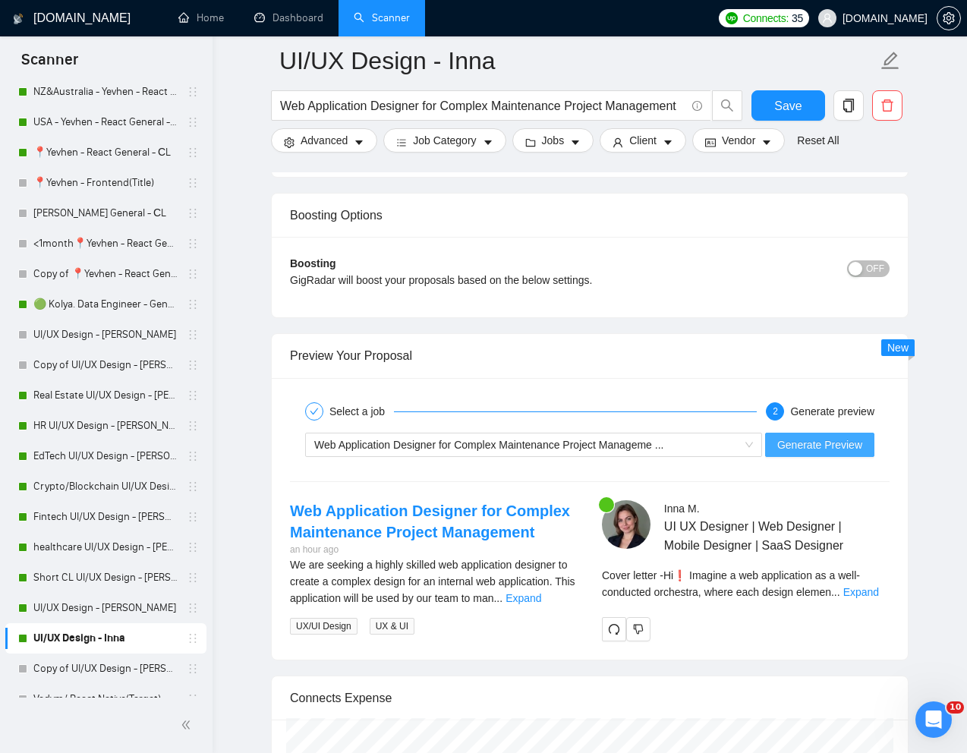
scroll to position [2866, 0]
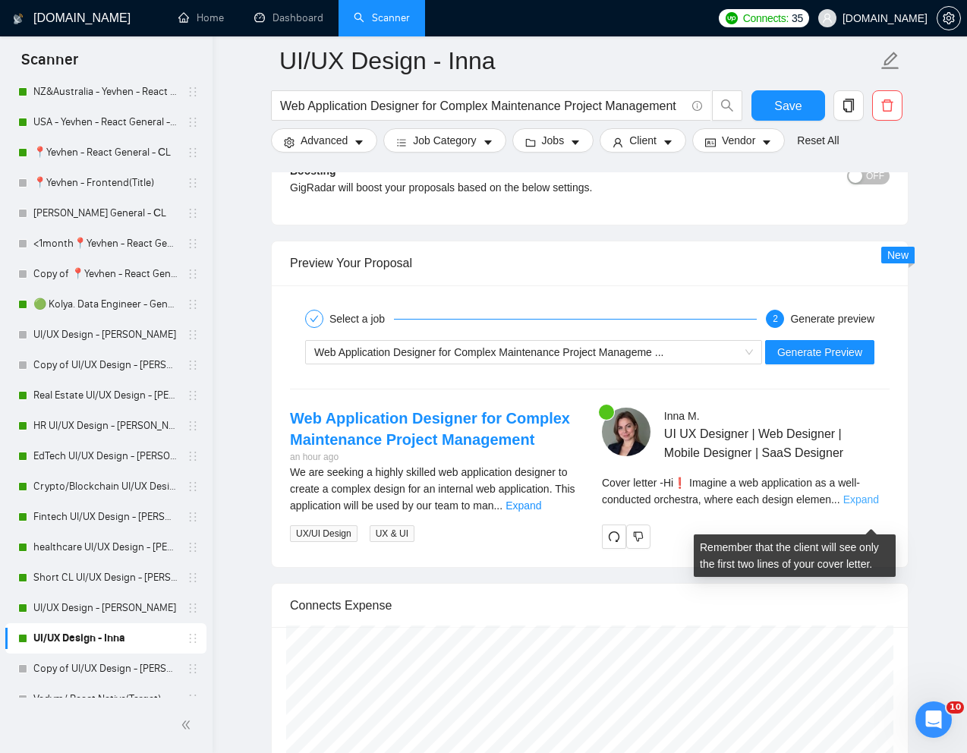
click at [874, 505] on link "Expand" at bounding box center [861, 499] width 36 height 12
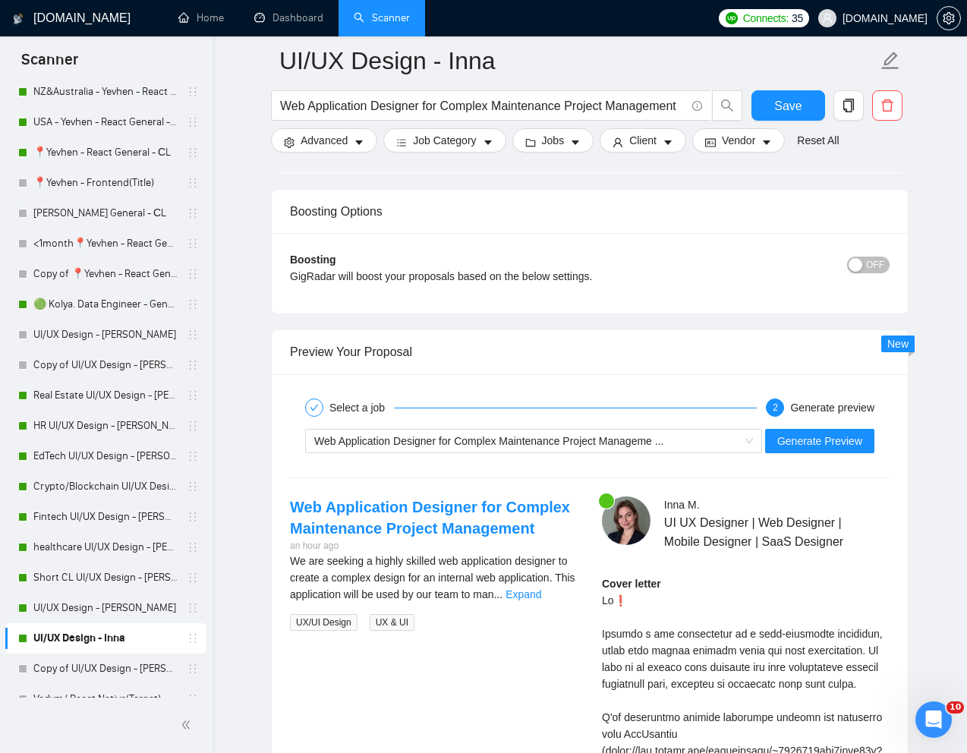
scroll to position [2803, 0]
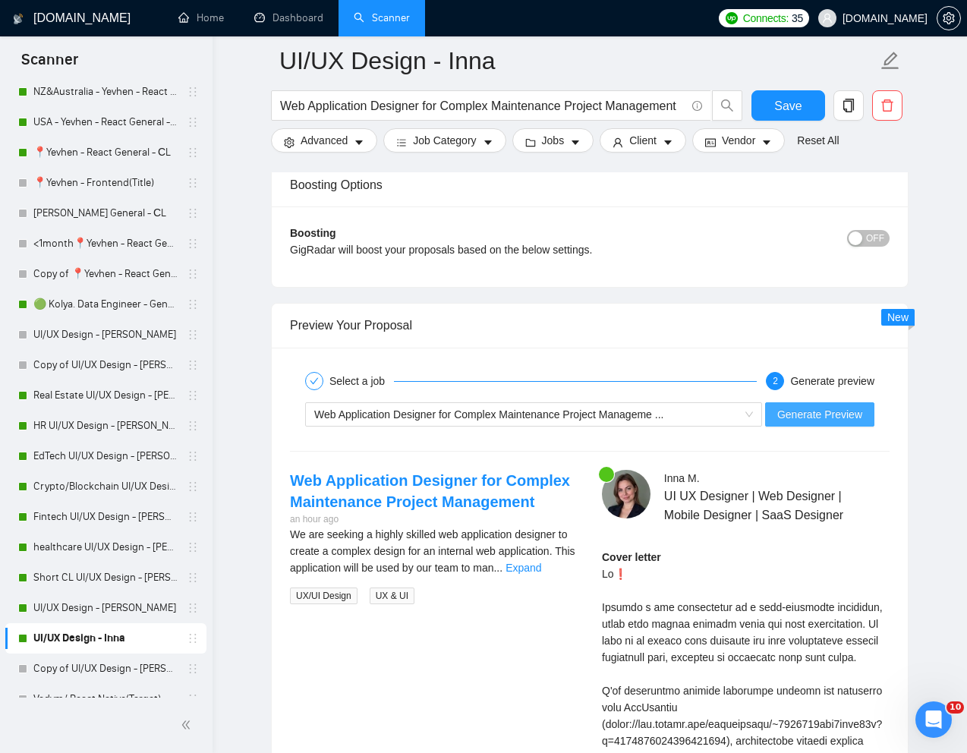
click at [817, 411] on span "Generate Preview" at bounding box center [819, 414] width 85 height 17
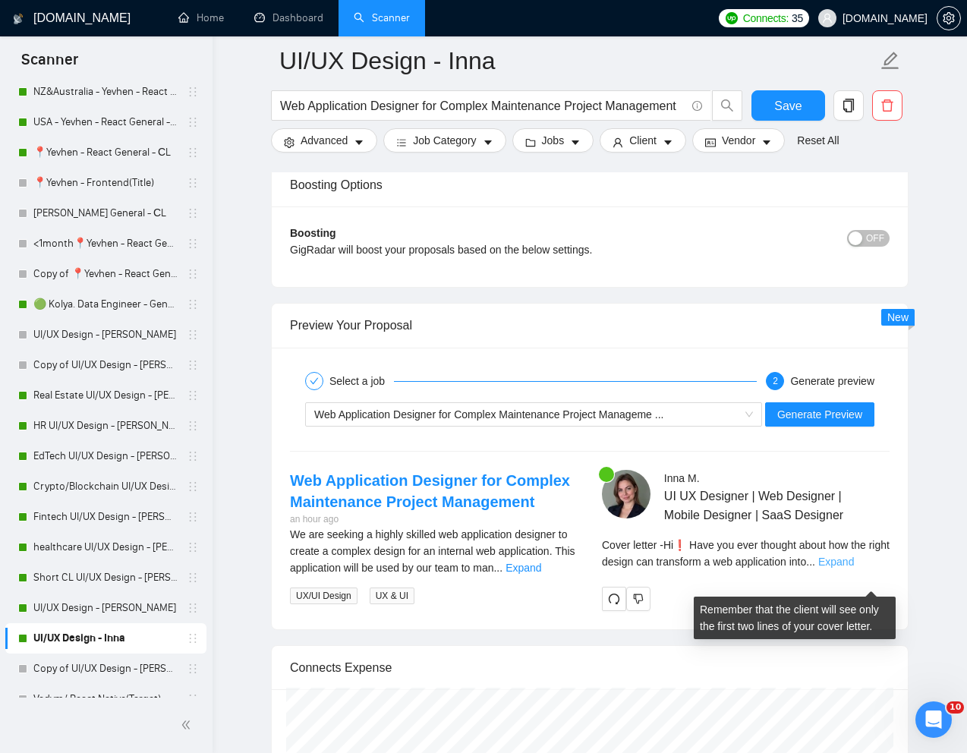
click at [854, 568] on link "Expand" at bounding box center [836, 562] width 36 height 12
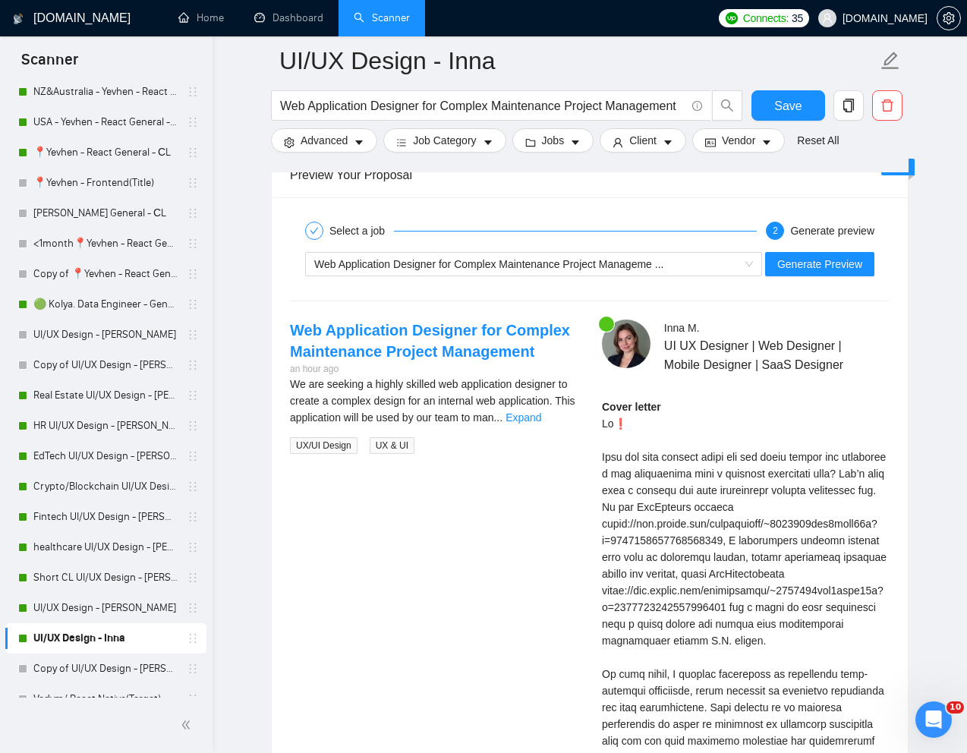
scroll to position [2959, 0]
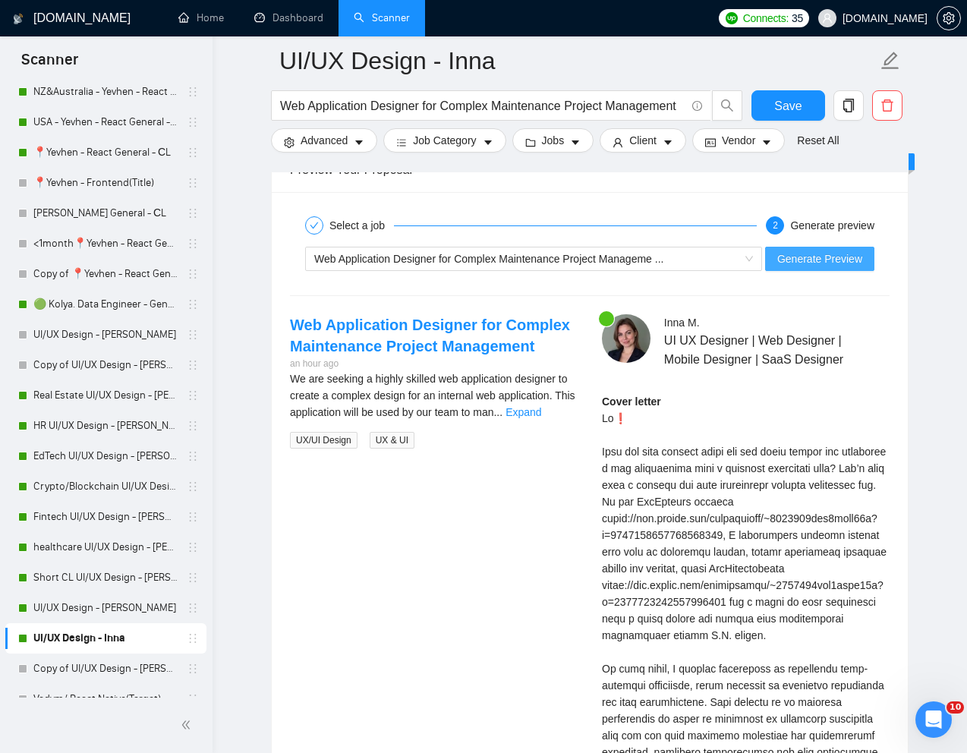
click at [839, 258] on span "Generate Preview" at bounding box center [819, 258] width 85 height 17
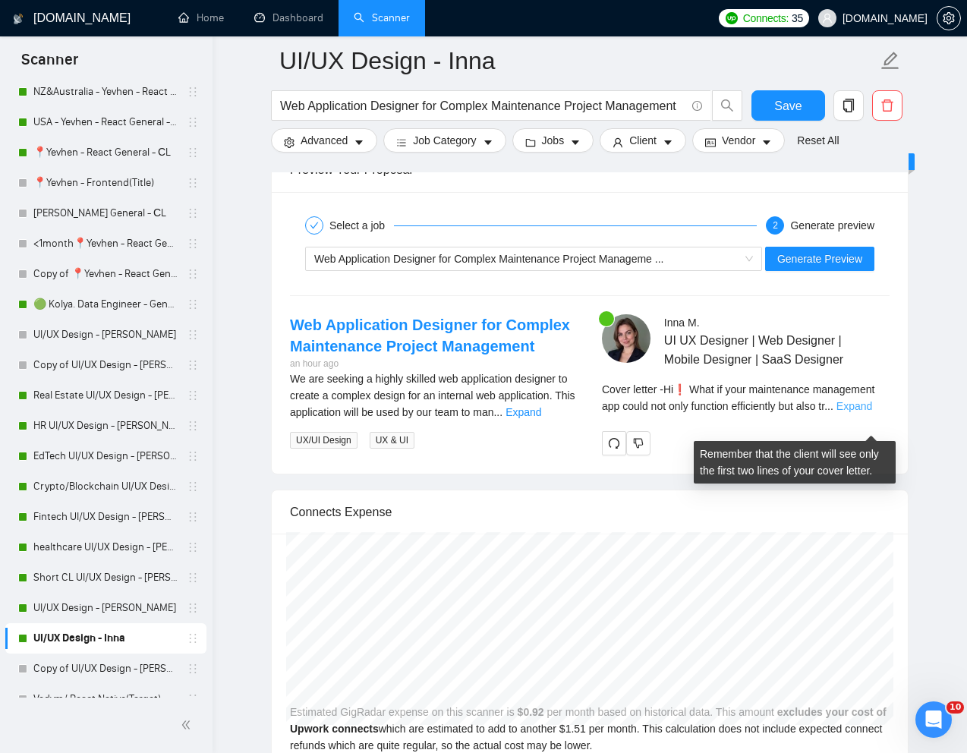
click at [868, 412] on link "Expand" at bounding box center [854, 406] width 36 height 12
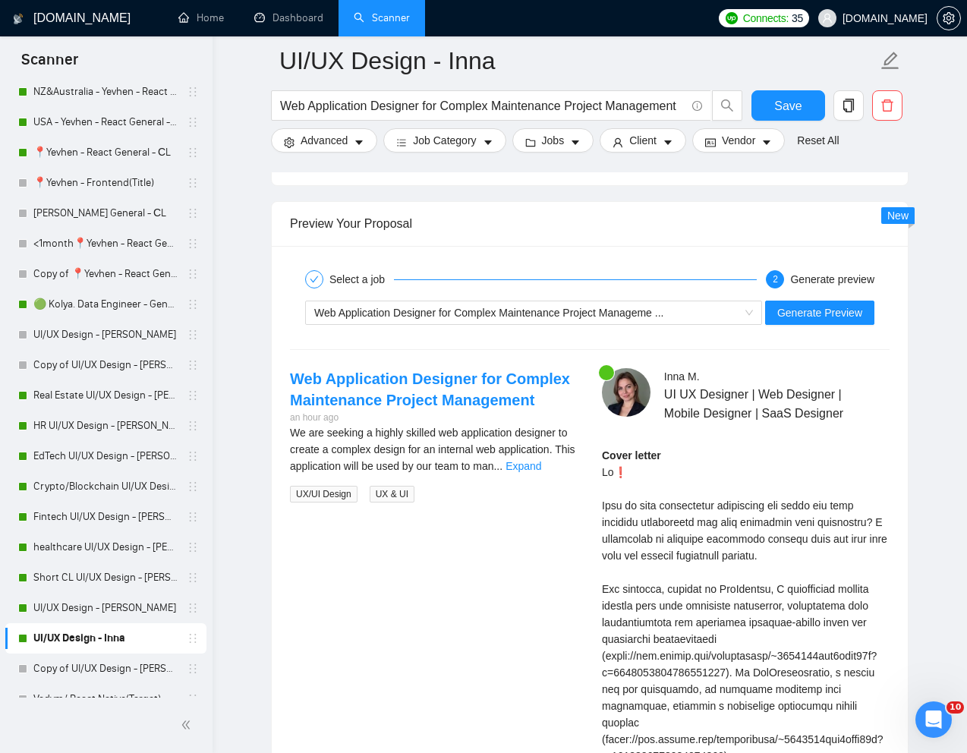
scroll to position [2829, 0]
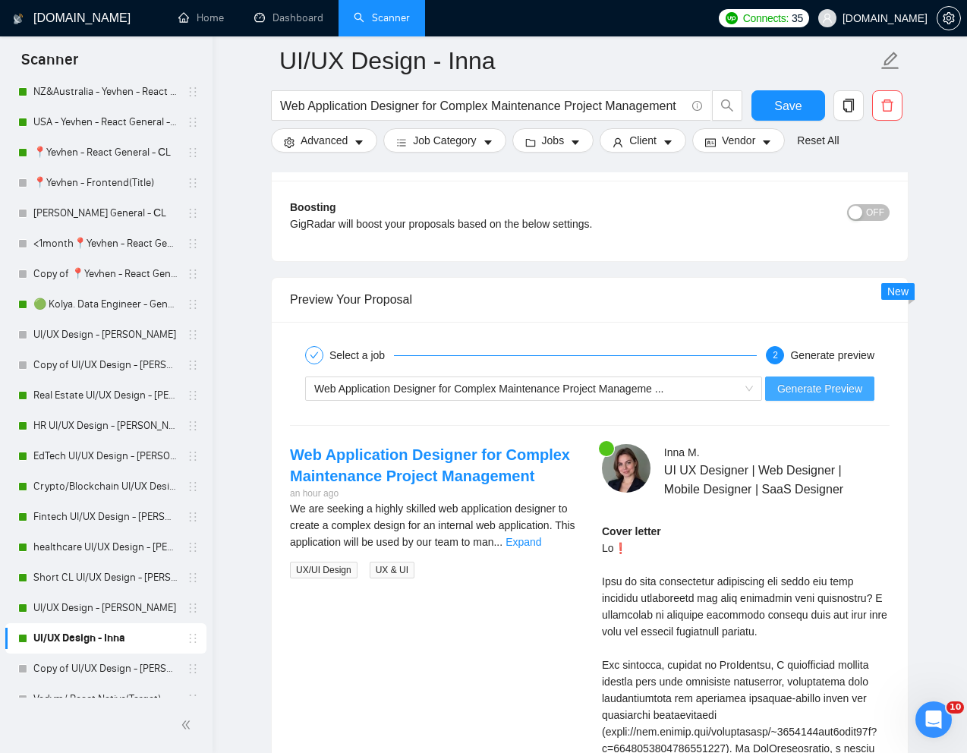
click at [827, 385] on span "Generate Preview" at bounding box center [819, 388] width 85 height 17
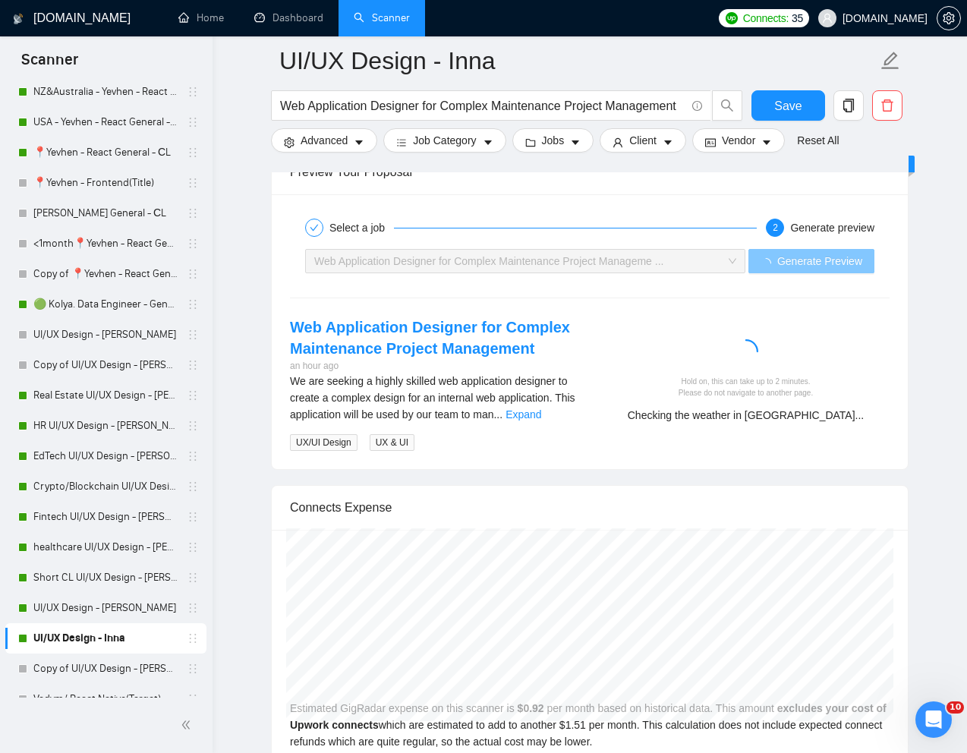
scroll to position [2957, 0]
click at [446, 107] on input "Web Application Designer for Complex Maintenance Project Management" at bounding box center [482, 105] width 405 height 19
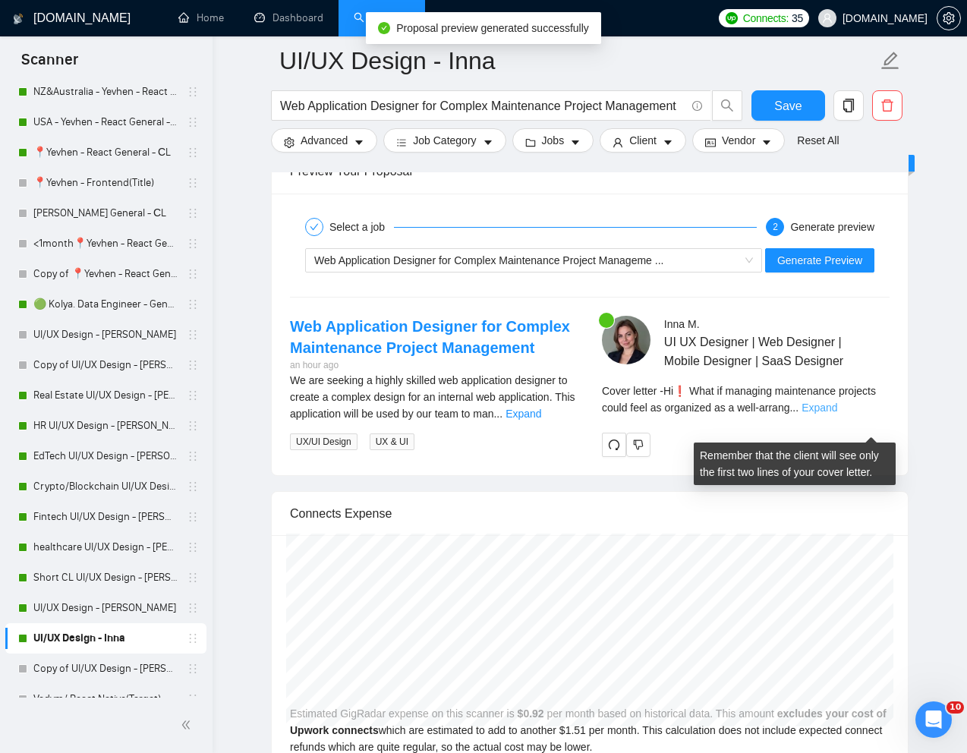
click at [837, 414] on link "Expand" at bounding box center [819, 407] width 36 height 12
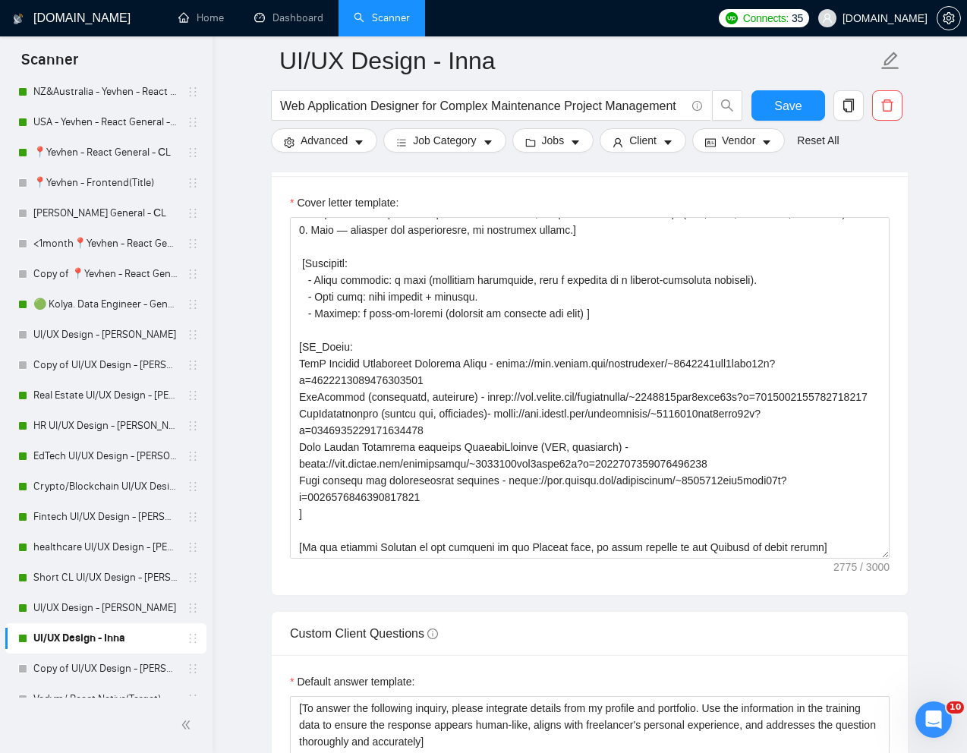
scroll to position [168, 0]
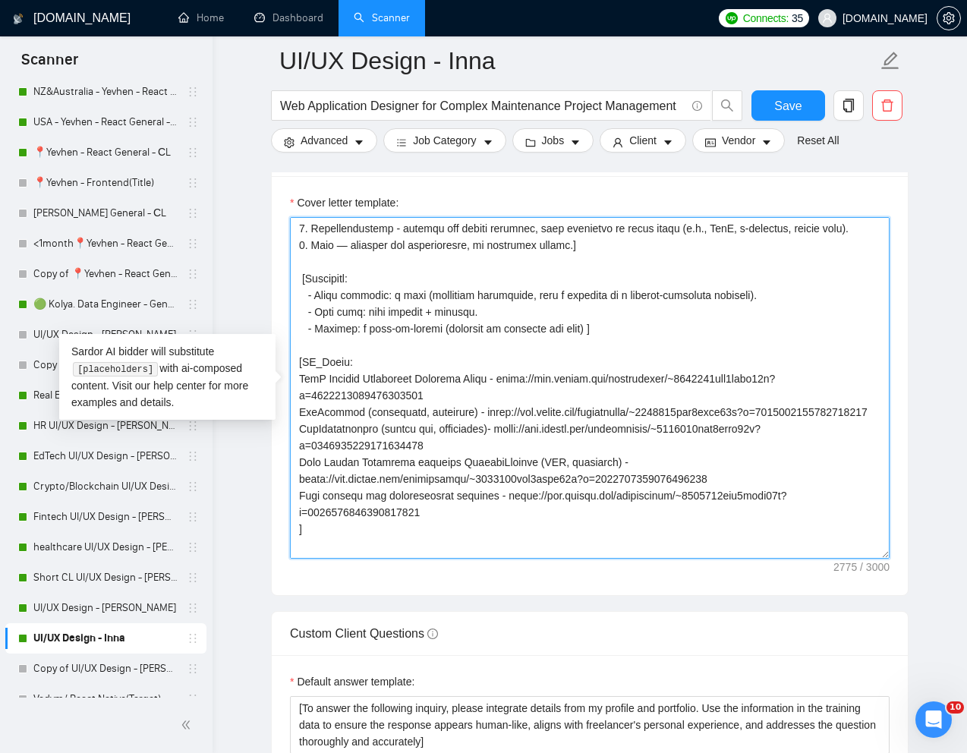
drag, startPoint x: 297, startPoint y: 447, endPoint x: 457, endPoint y: 458, distance: 160.5
click at [457, 458] on textarea "Cover letter template:" at bounding box center [590, 388] width 600 height 342
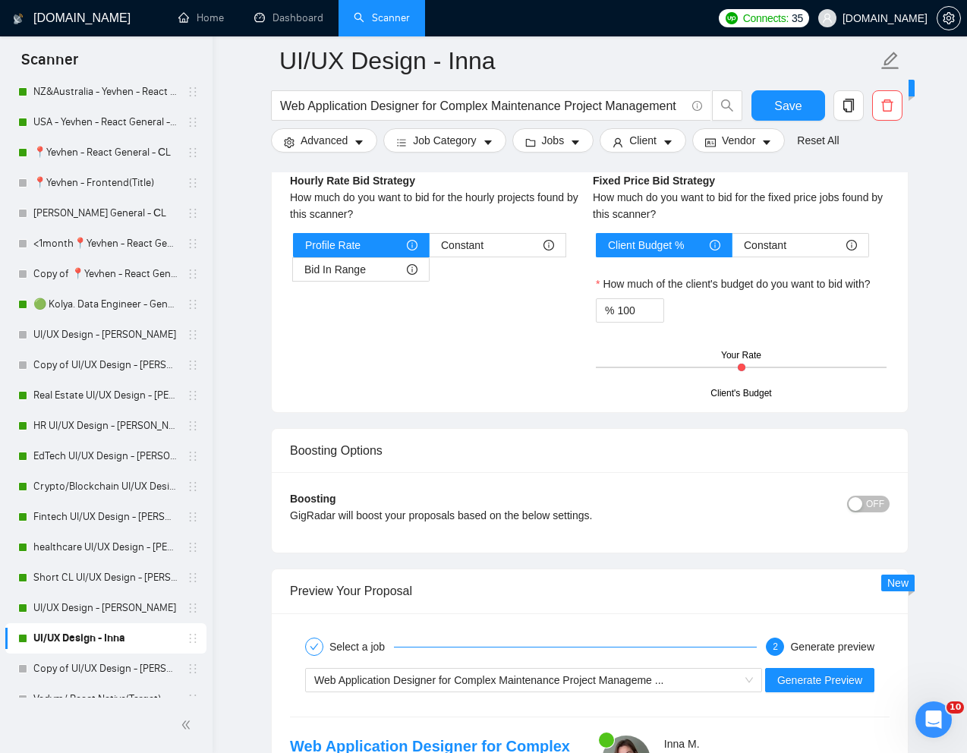
scroll to position [2583, 0]
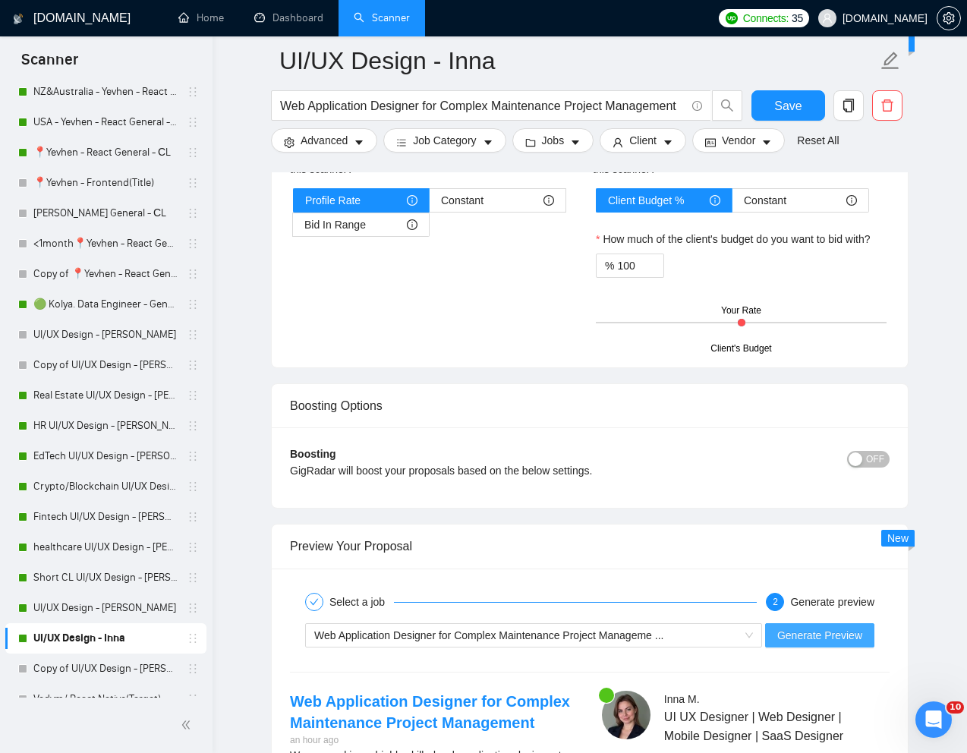
type textarea "[Write a personal greeting using the "Hi❗" and client's name or company name (i…"
click at [823, 632] on span "Generate Preview" at bounding box center [819, 635] width 85 height 17
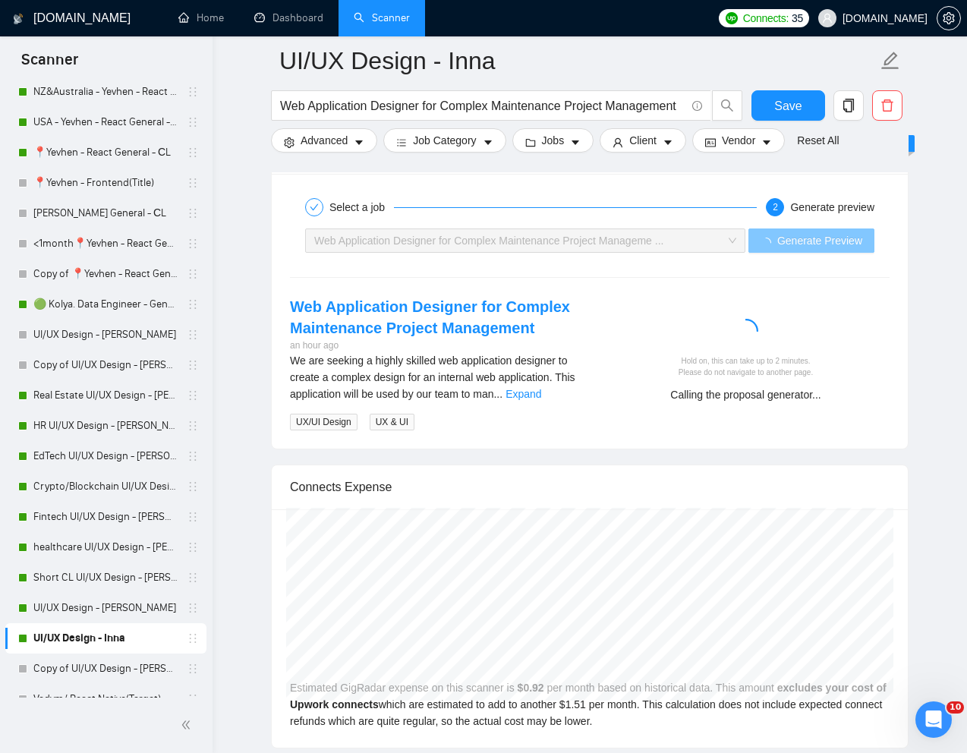
scroll to position [2989, 0]
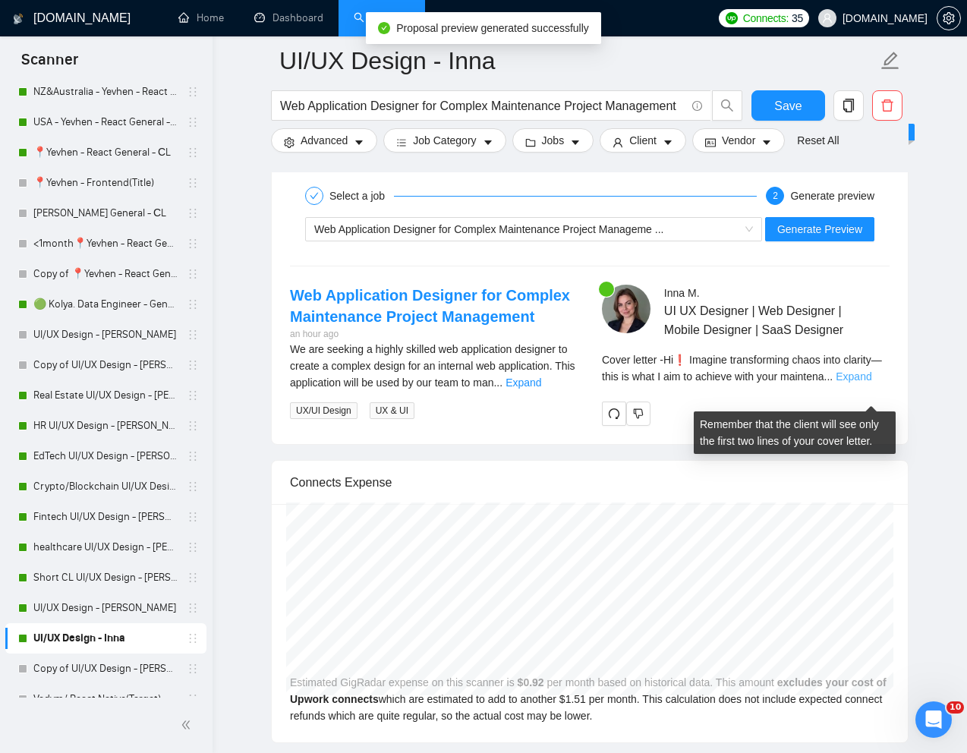
click at [871, 382] on link "Expand" at bounding box center [854, 376] width 36 height 12
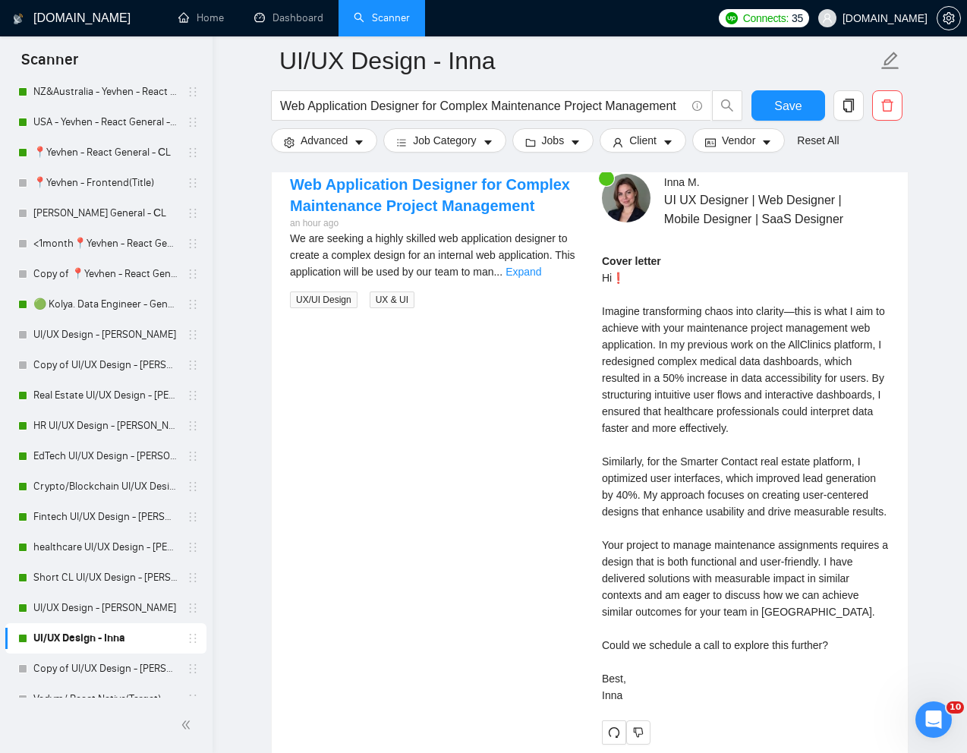
scroll to position [3102, 0]
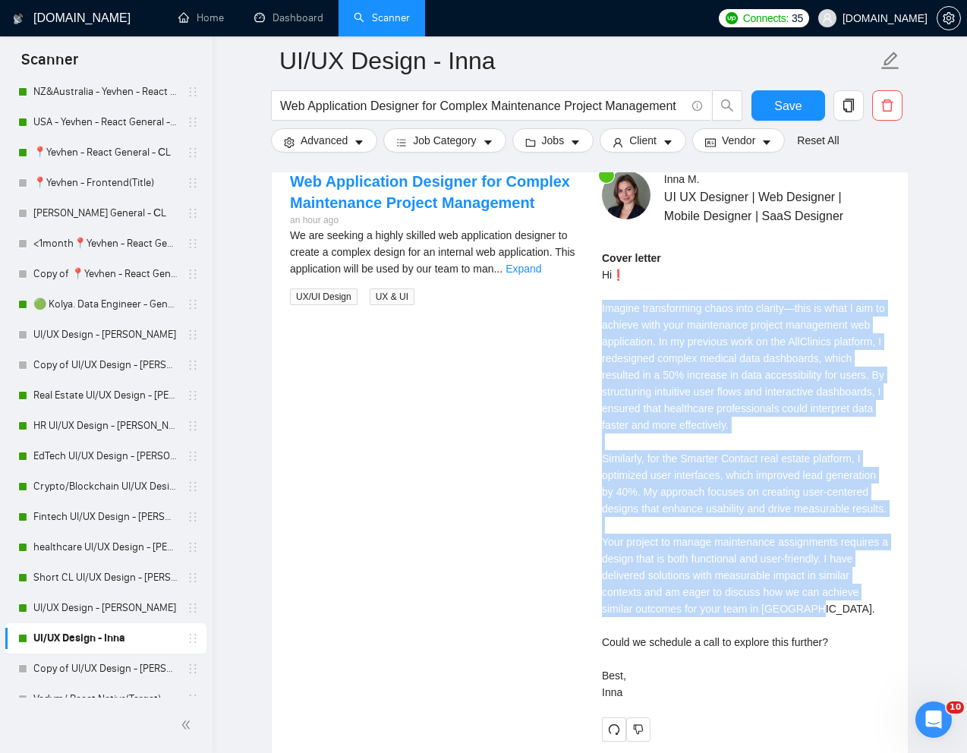
drag, startPoint x: 600, startPoint y: 323, endPoint x: 825, endPoint y: 657, distance: 403.1
click at [825, 657] on div "Inna M . UI UX Designer | Web Designer | Mobile Designer | SaaS Designer Cover …" at bounding box center [746, 456] width 312 height 571
copy div "Imagine transforming chaos into clarity—this is what I aim to achieve with your…"
